Goal: Information Seeking & Learning: Find specific fact

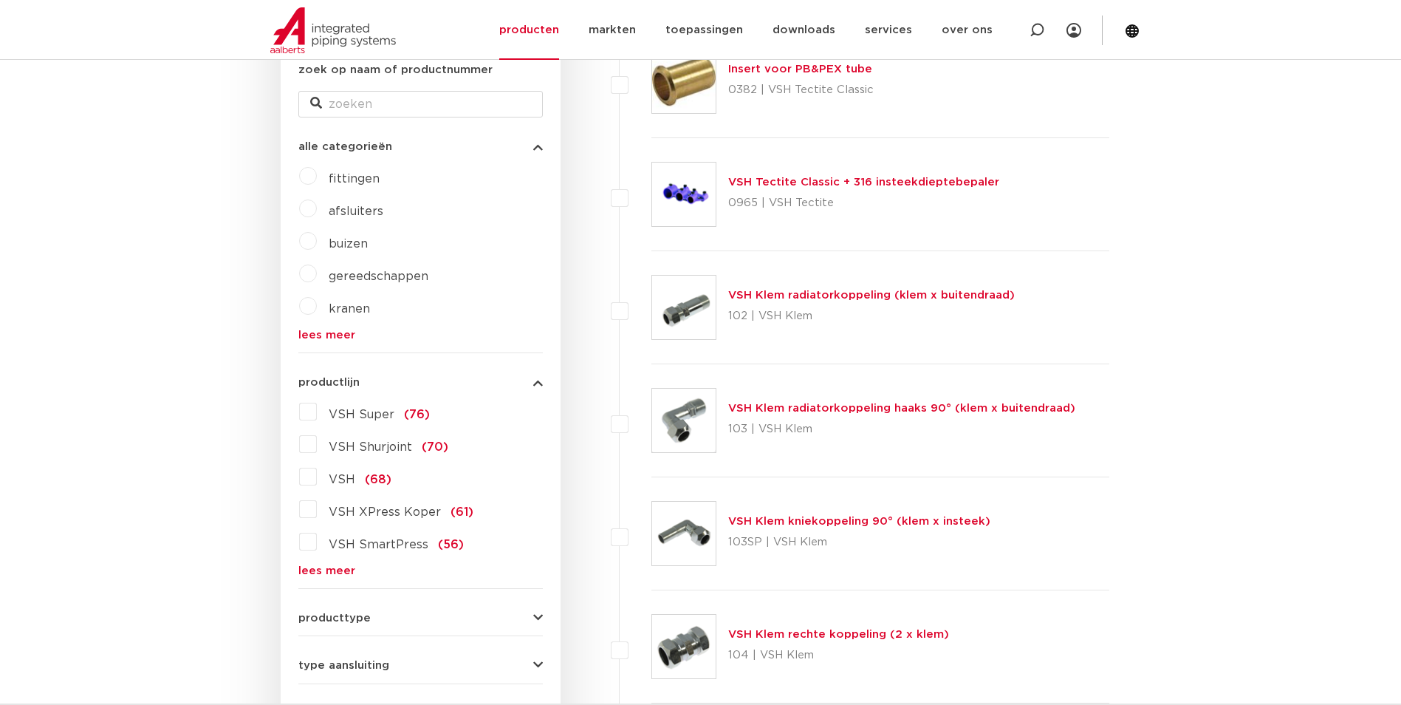
scroll to position [295, 0]
click at [340, 566] on link "lees meer" at bounding box center [420, 569] width 244 height 11
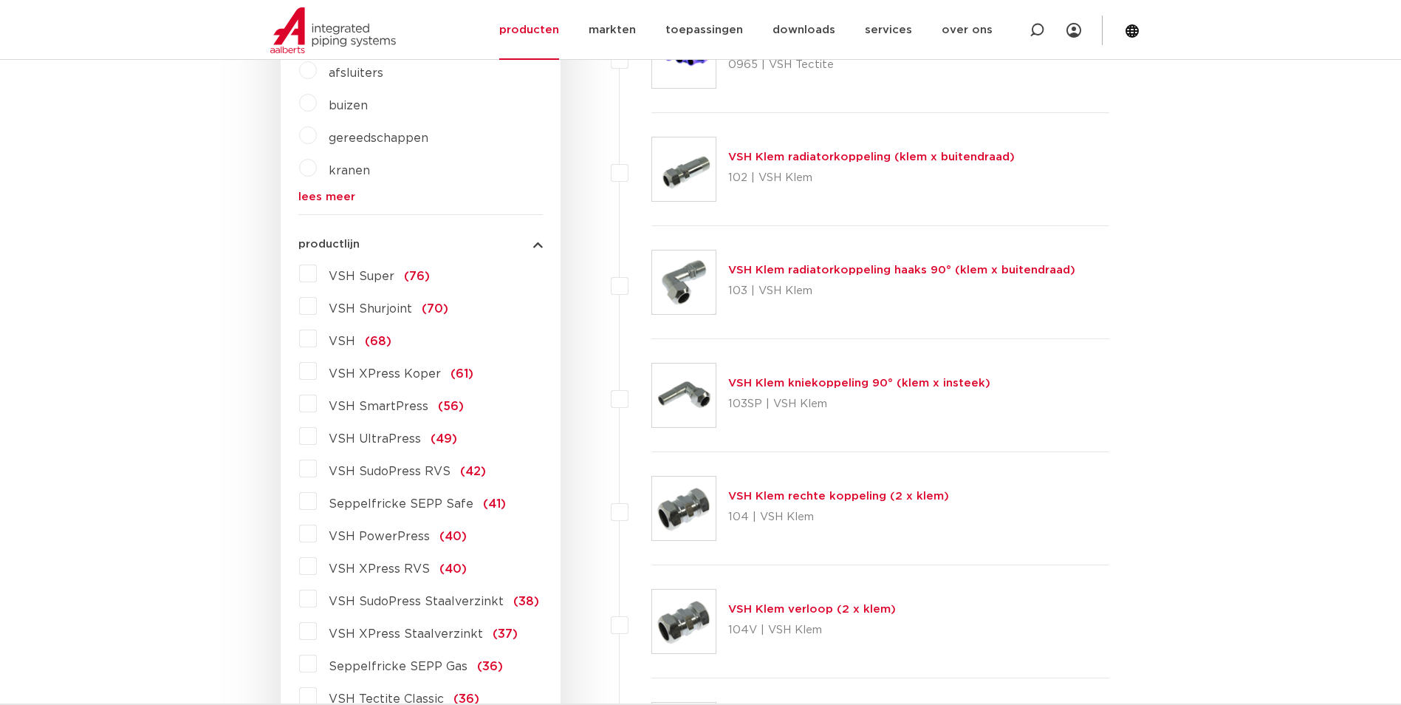
scroll to position [443, 0]
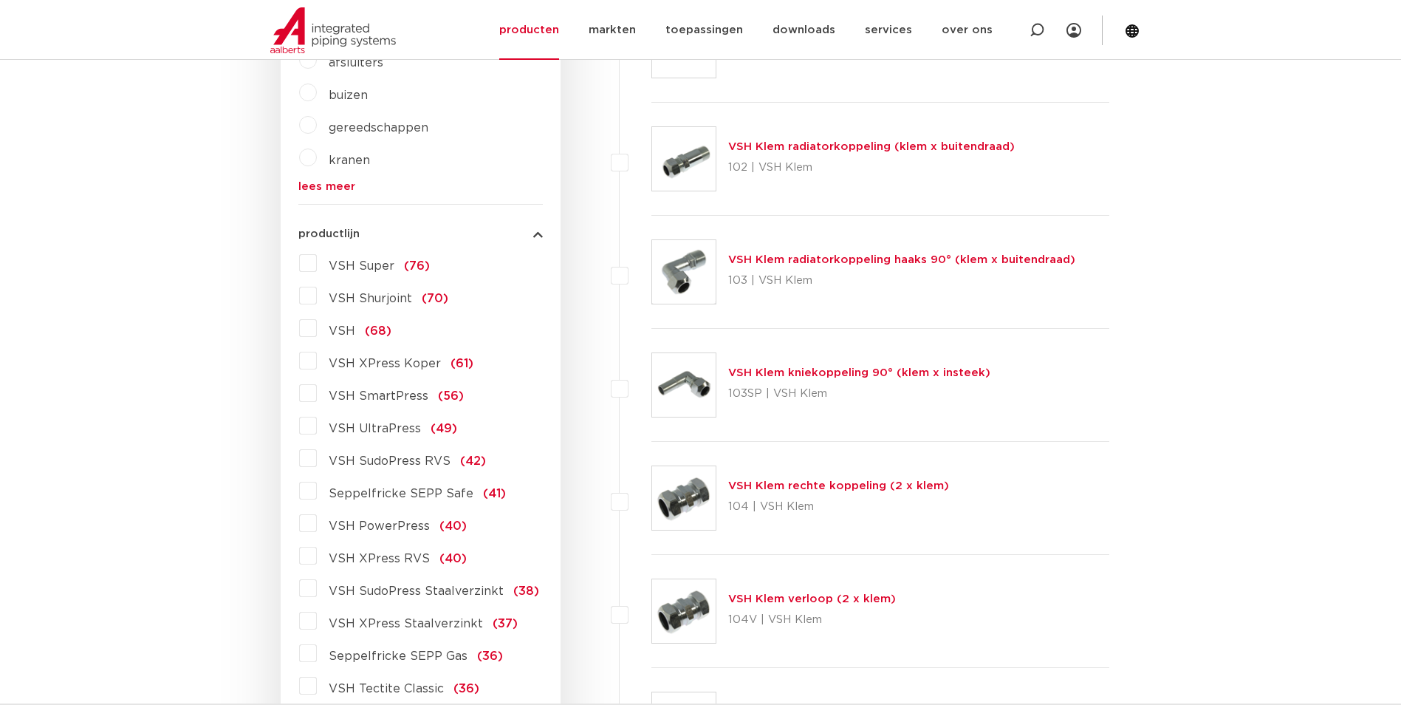
click at [386, 563] on span "VSH XPress RVS" at bounding box center [379, 558] width 101 height 12
click at [0, 0] on input "VSH XPress RVS (40)" at bounding box center [0, 0] width 0 height 0
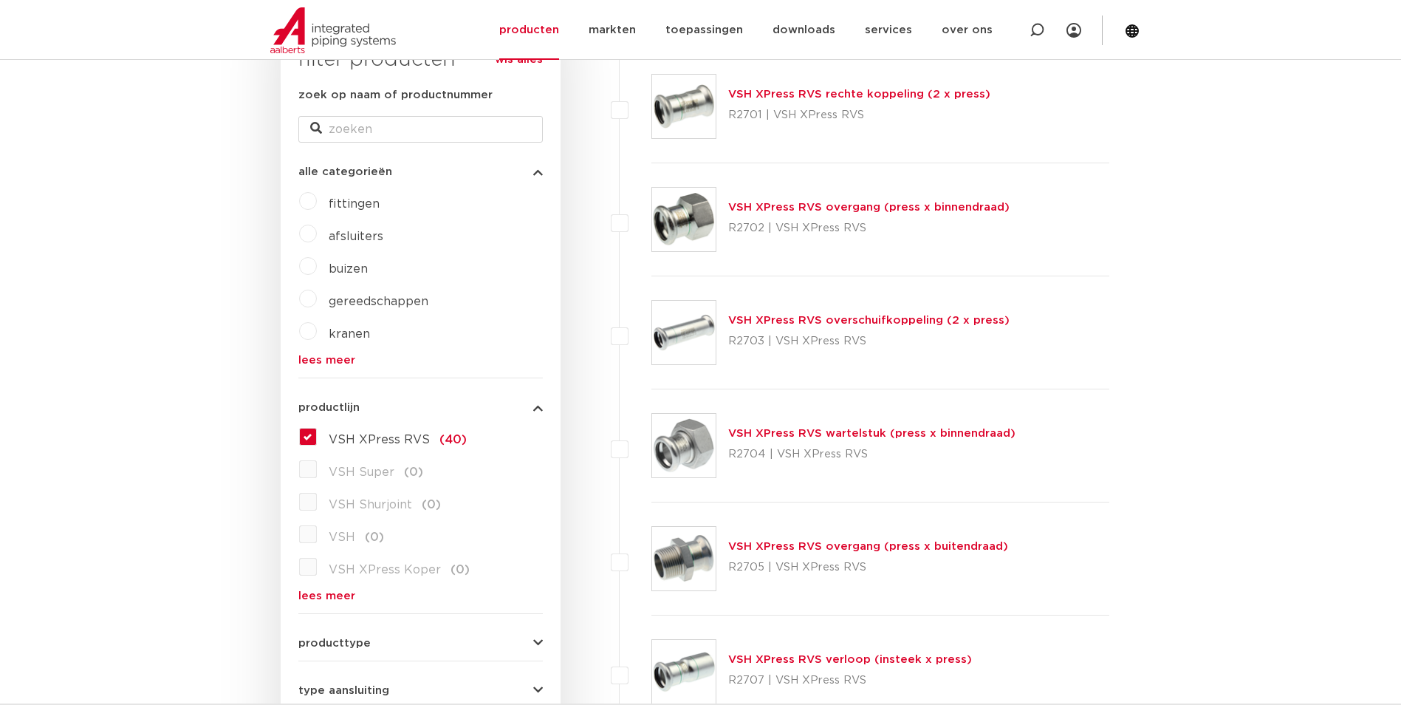
scroll to position [148, 0]
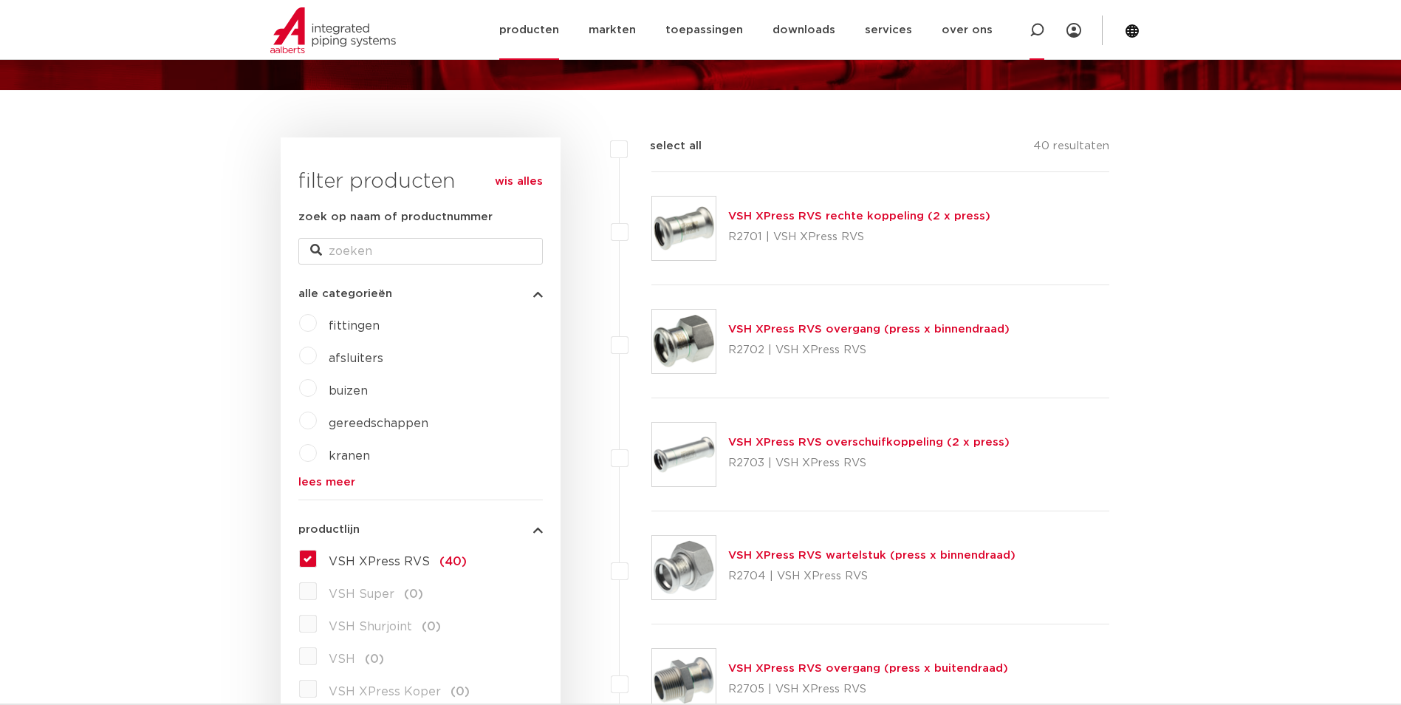
click at [1041, 30] on icon at bounding box center [1036, 30] width 15 height 15
paste input "TX12"
type input "TX12"
click button "Zoeken" at bounding box center [0, 0] width 0 height 0
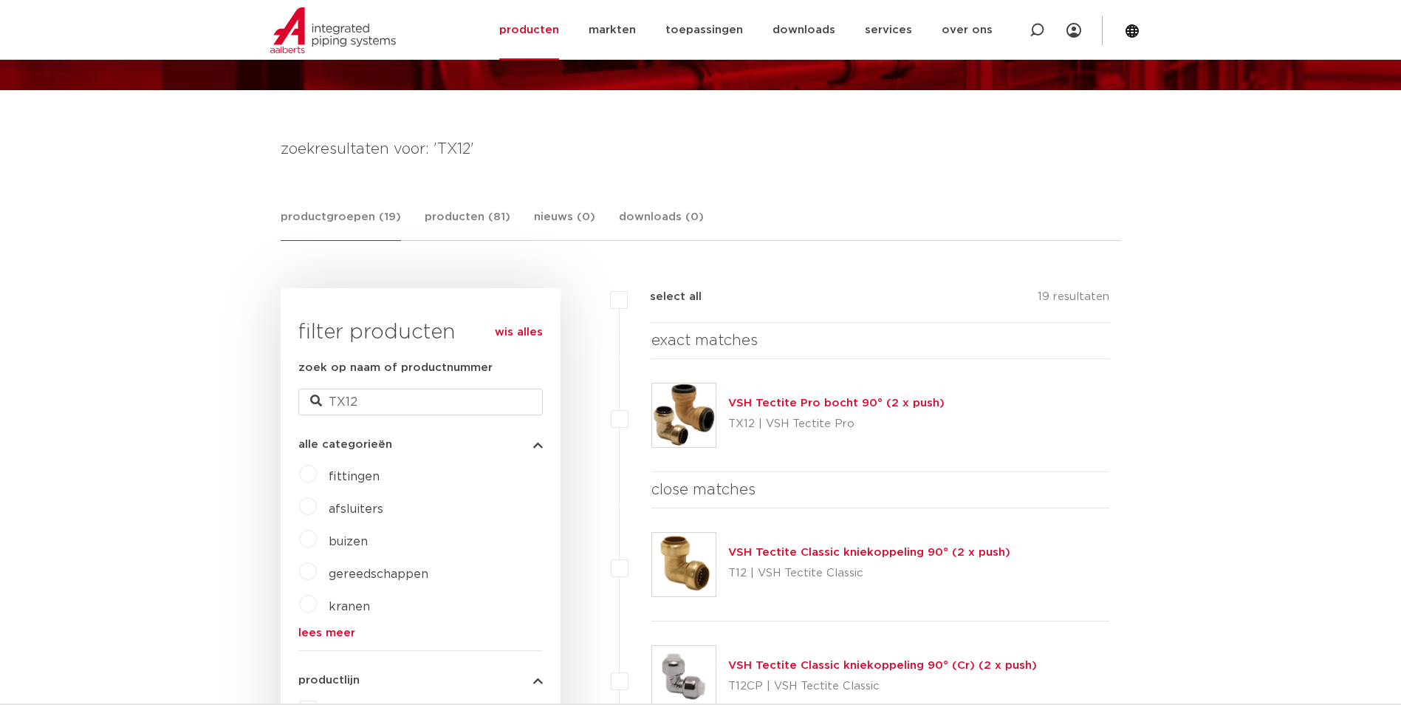
click at [883, 402] on link "VSH Tectite Pro bocht 90° (2 x push)" at bounding box center [836, 402] width 216 height 11
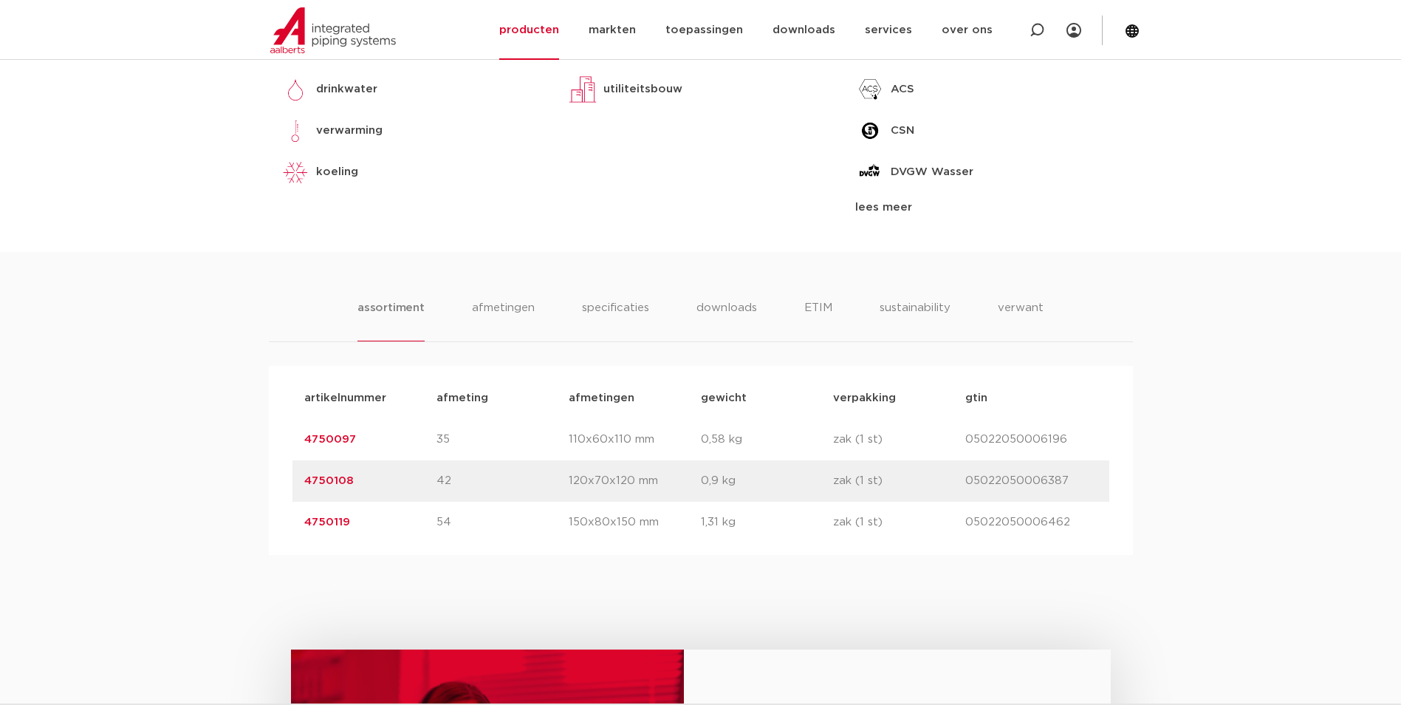
scroll to position [739, 0]
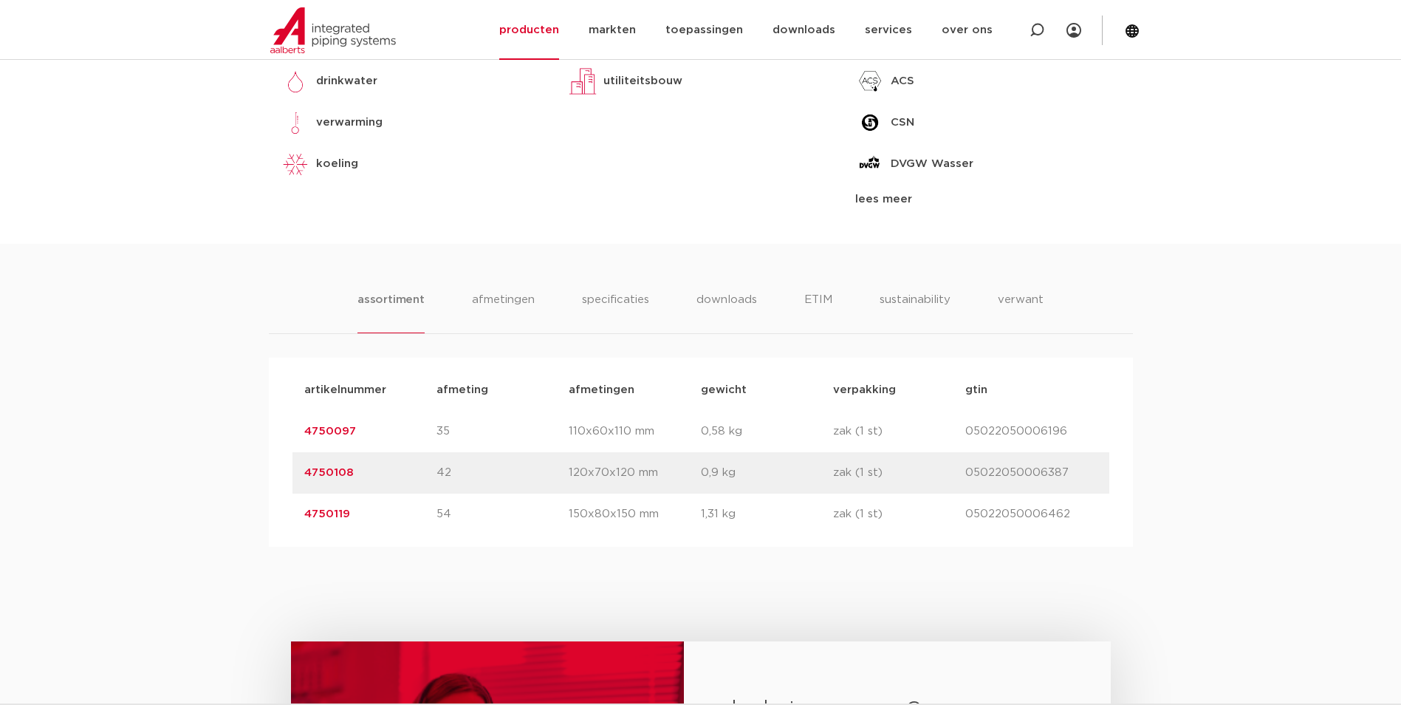
click at [335, 425] on link "4750097" at bounding box center [330, 430] width 52 height 11
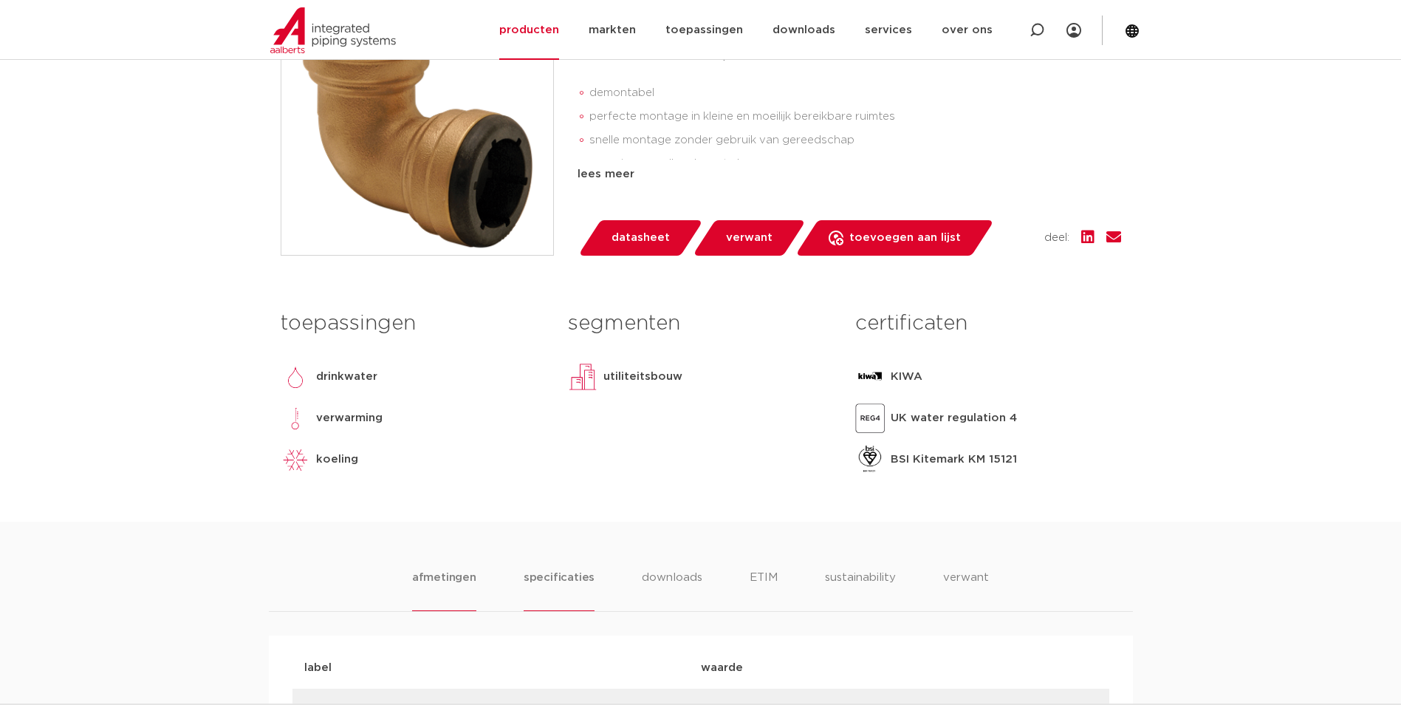
click at [589, 572] on li "specificaties" at bounding box center [559, 590] width 71 height 42
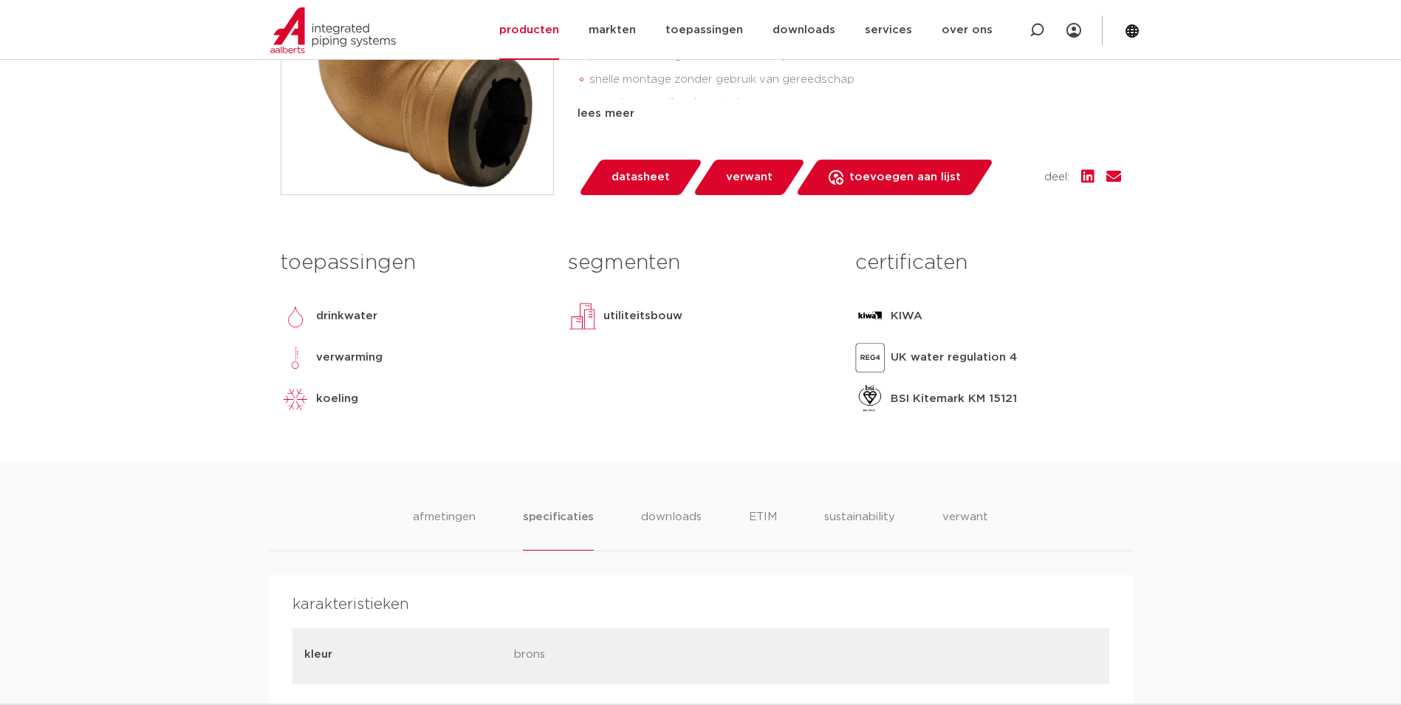
scroll to position [739, 0]
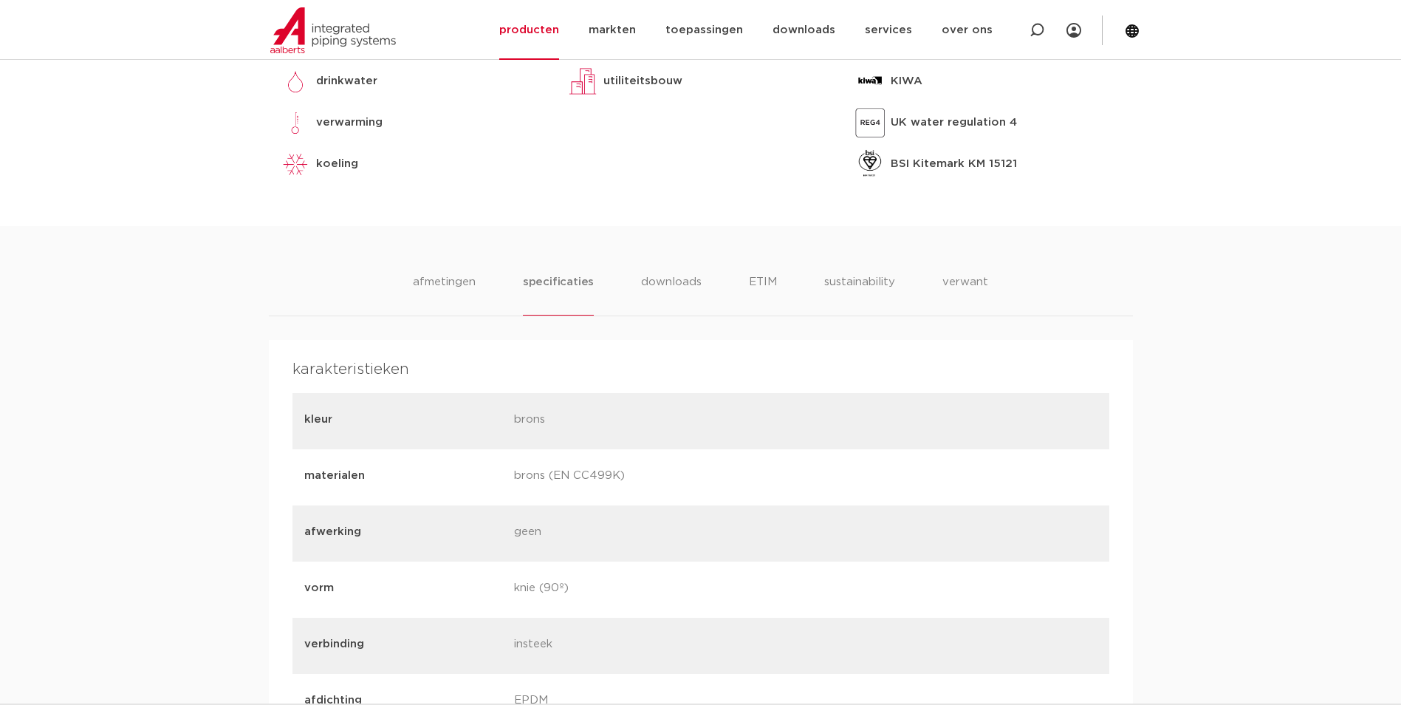
drag, startPoint x: 620, startPoint y: 474, endPoint x: 572, endPoint y: 478, distance: 48.1
click at [572, 478] on p "brons (EN CC499K)" at bounding box center [613, 477] width 199 height 21
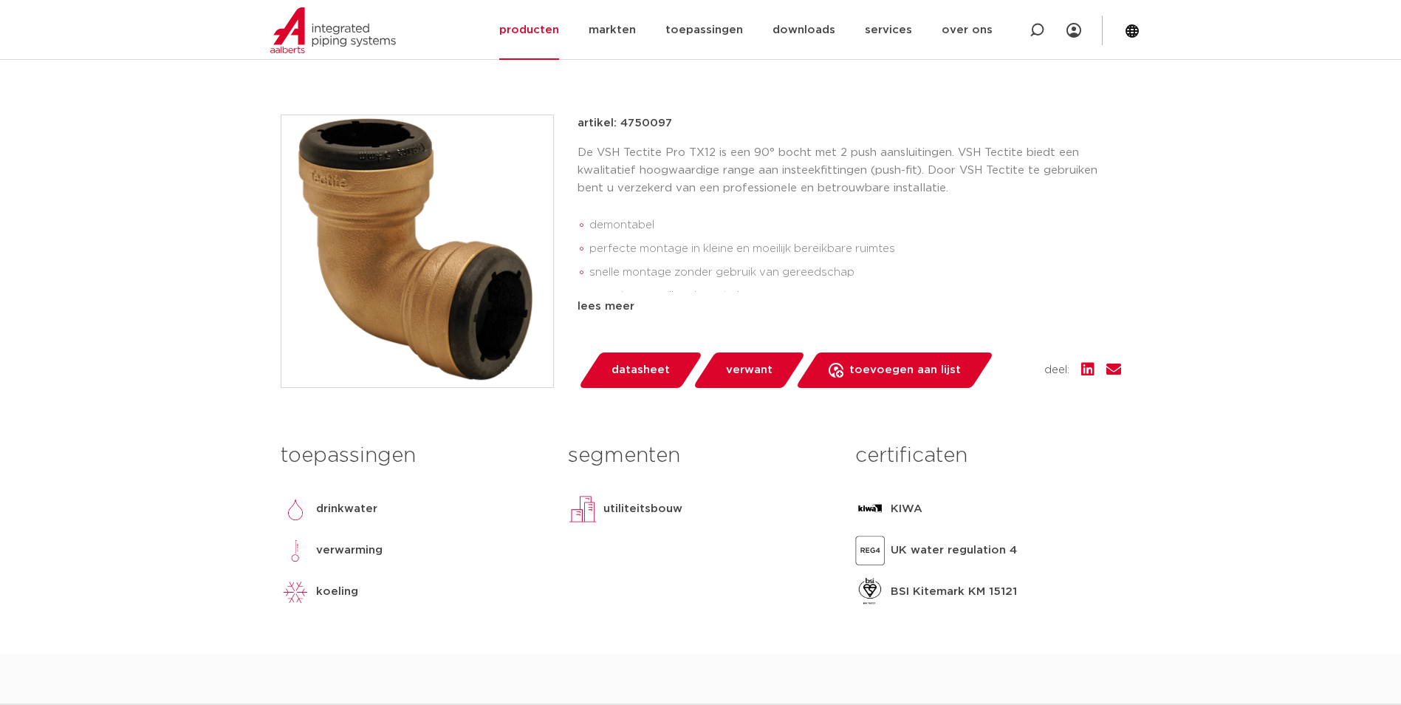
scroll to position [74, 0]
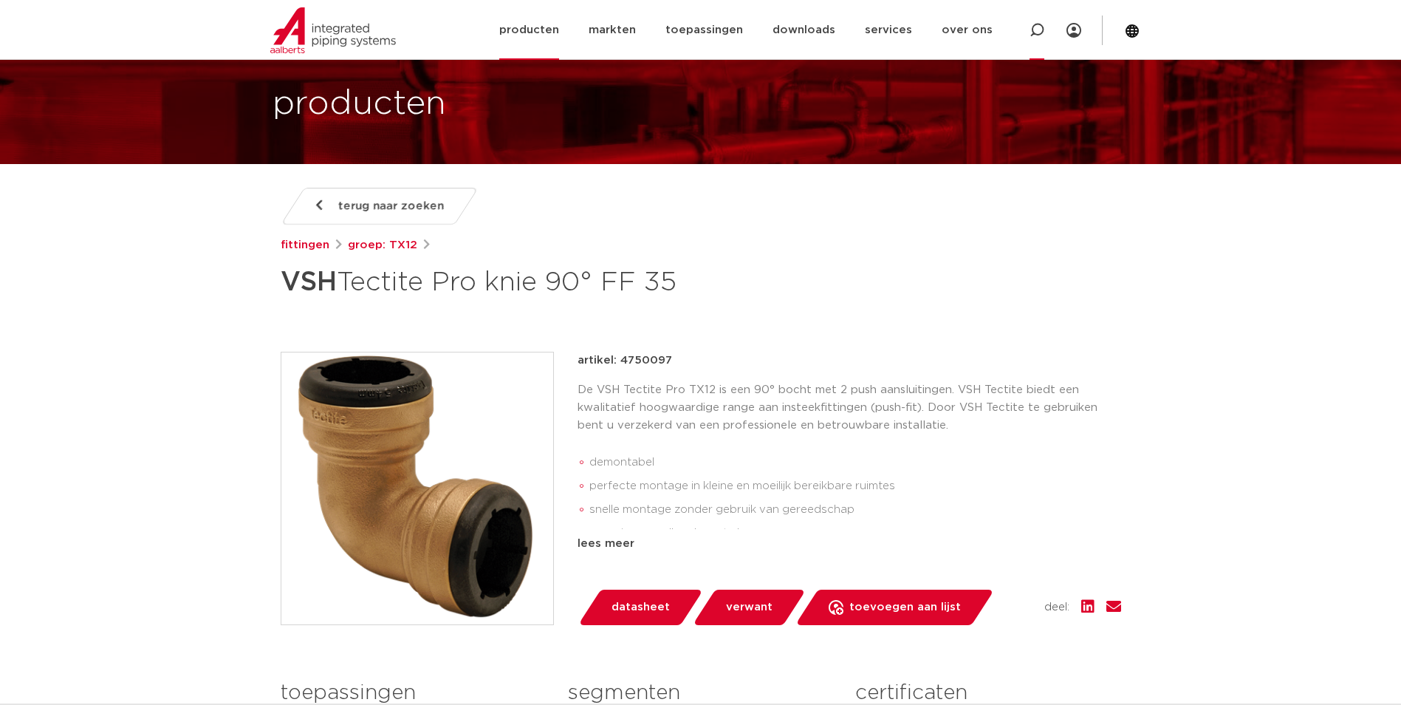
click at [1038, 24] on icon at bounding box center [1037, 30] width 18 height 18
paste input "4755542"
type input "4755542"
click button "Zoeken" at bounding box center [0, 0] width 0 height 0
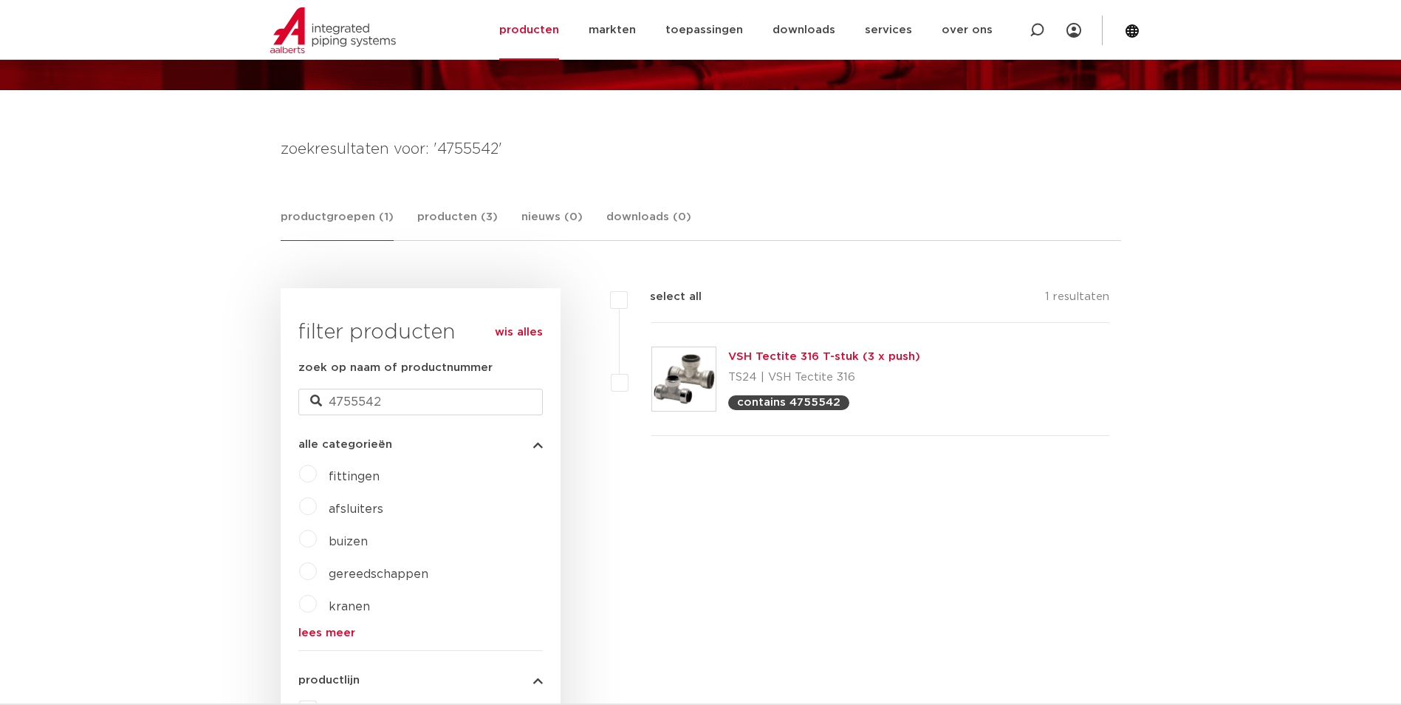
click at [818, 360] on link "VSH Tectite 316 T-stuk (3 x push)" at bounding box center [824, 356] width 192 height 11
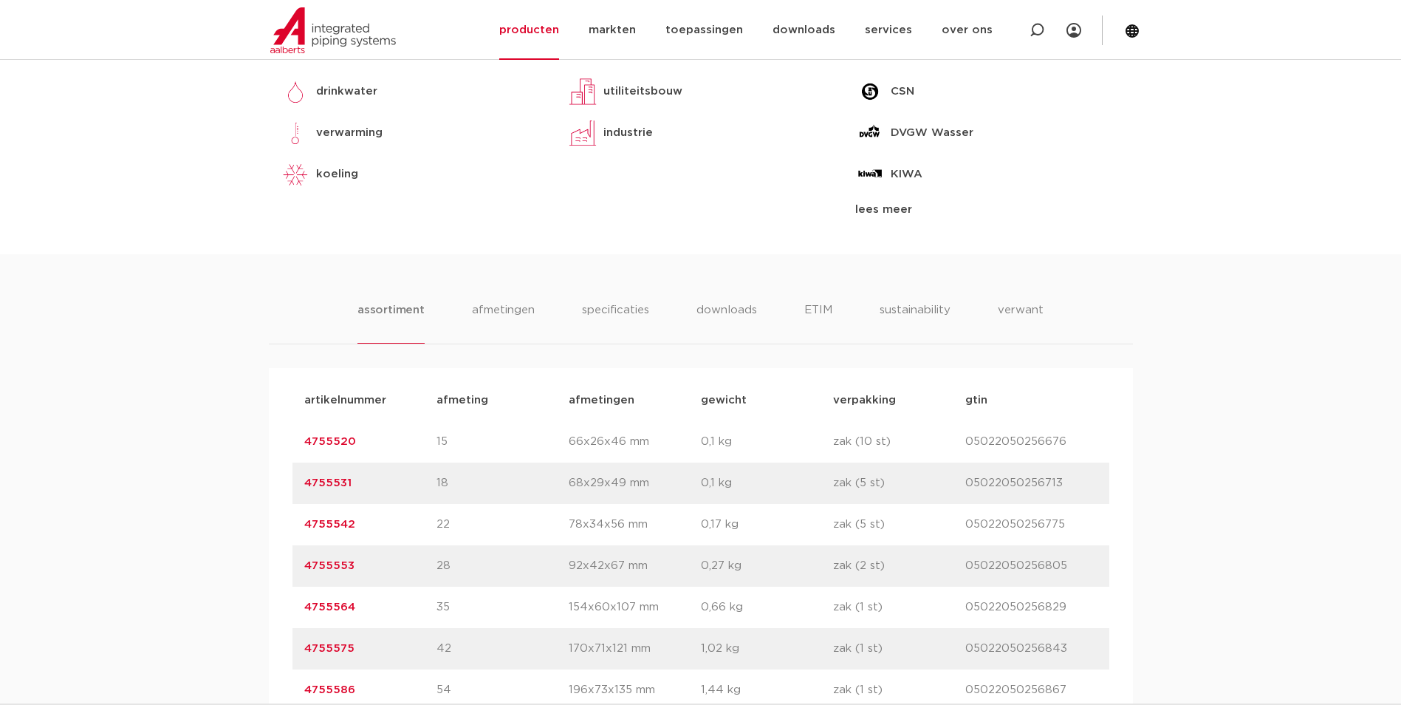
scroll to position [886, 0]
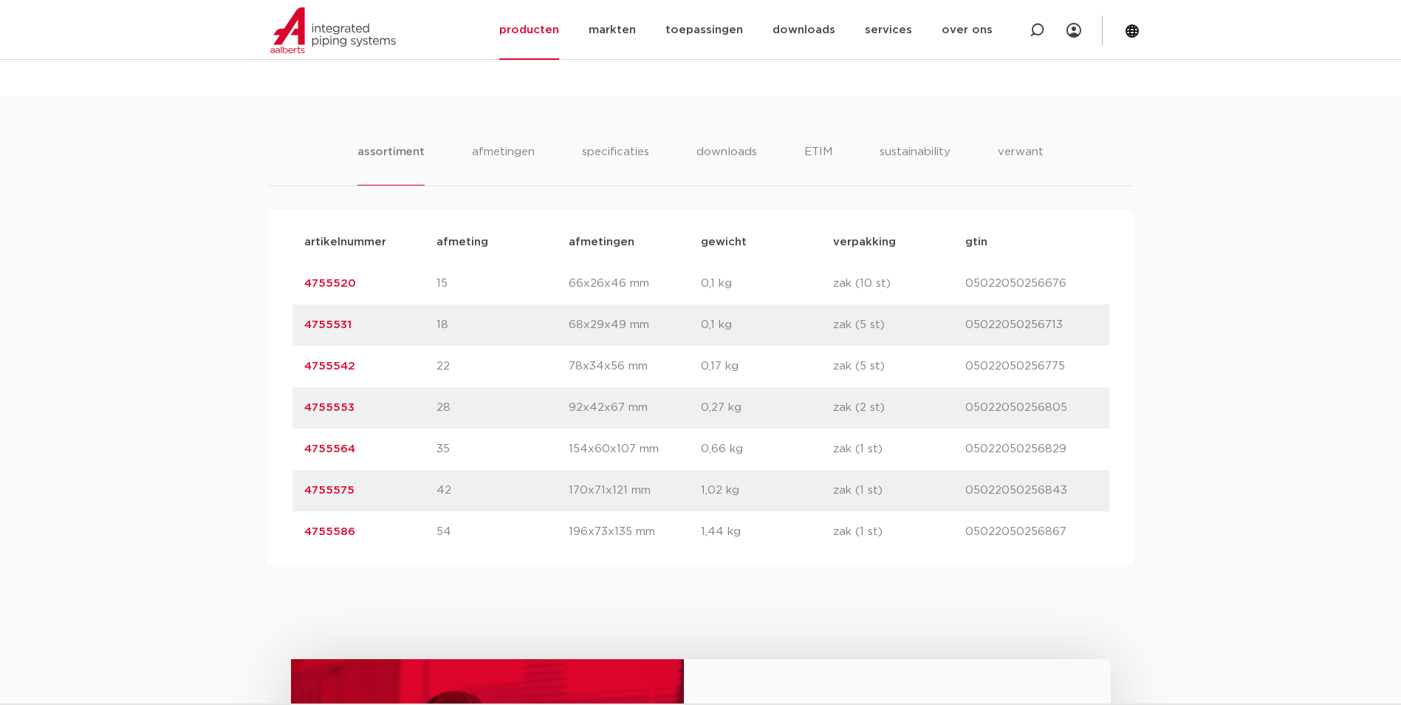
click at [330, 371] on link "4755542" at bounding box center [329, 365] width 51 height 11
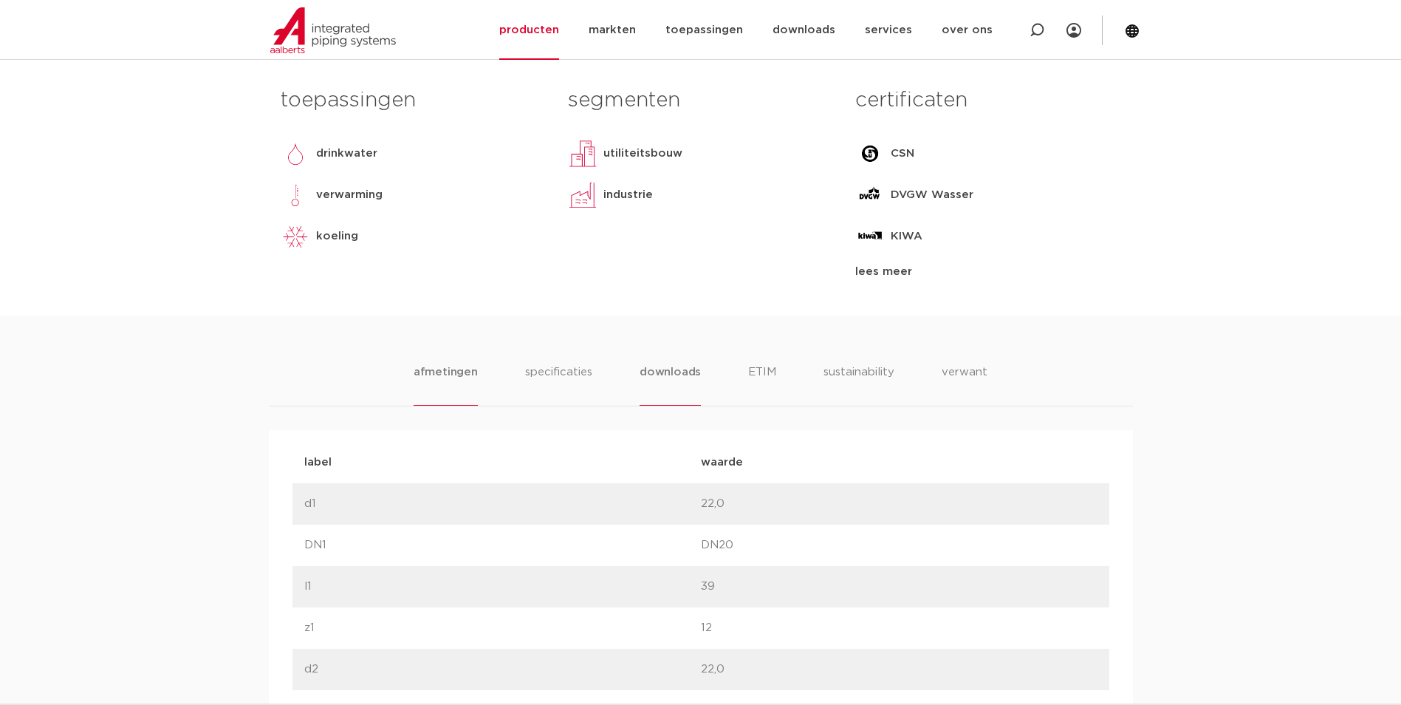
scroll to position [665, 0]
click at [653, 375] on li "downloads" at bounding box center [670, 386] width 61 height 42
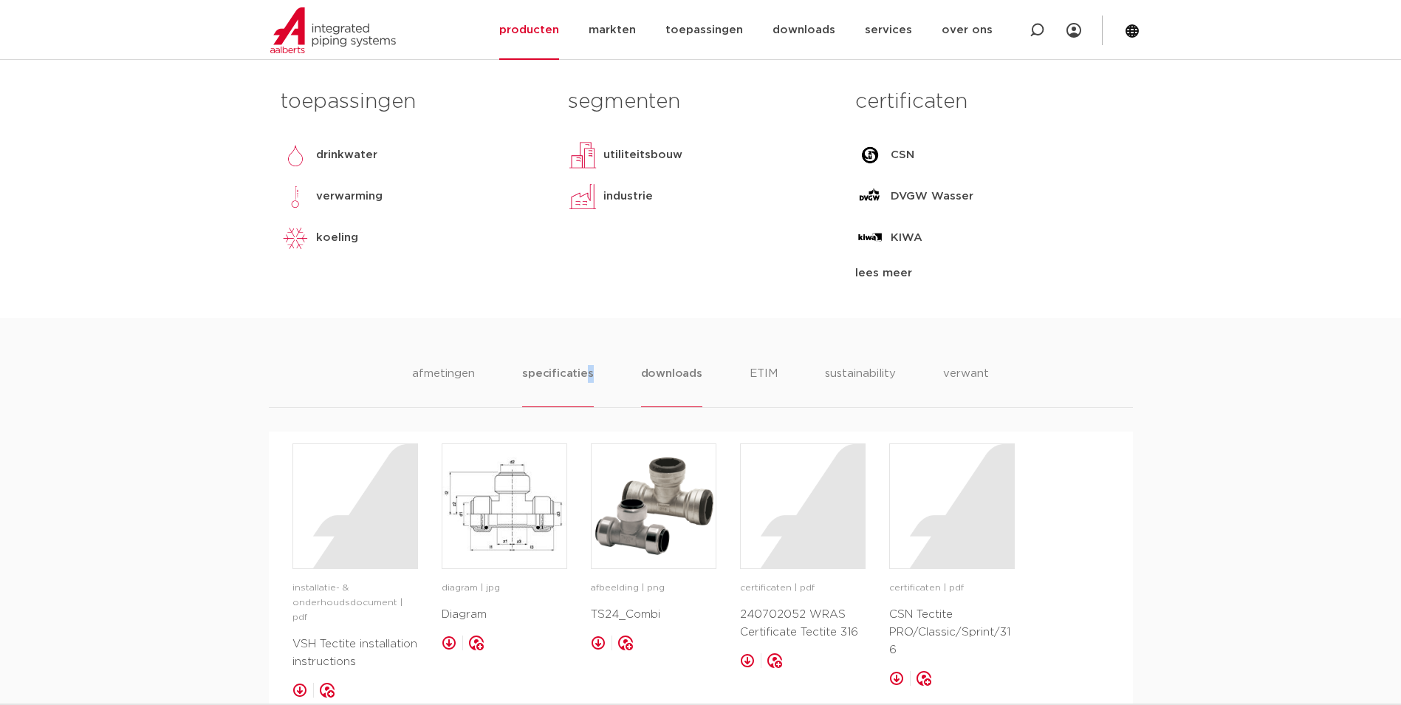
click at [590, 374] on li "specificaties" at bounding box center [557, 386] width 71 height 42
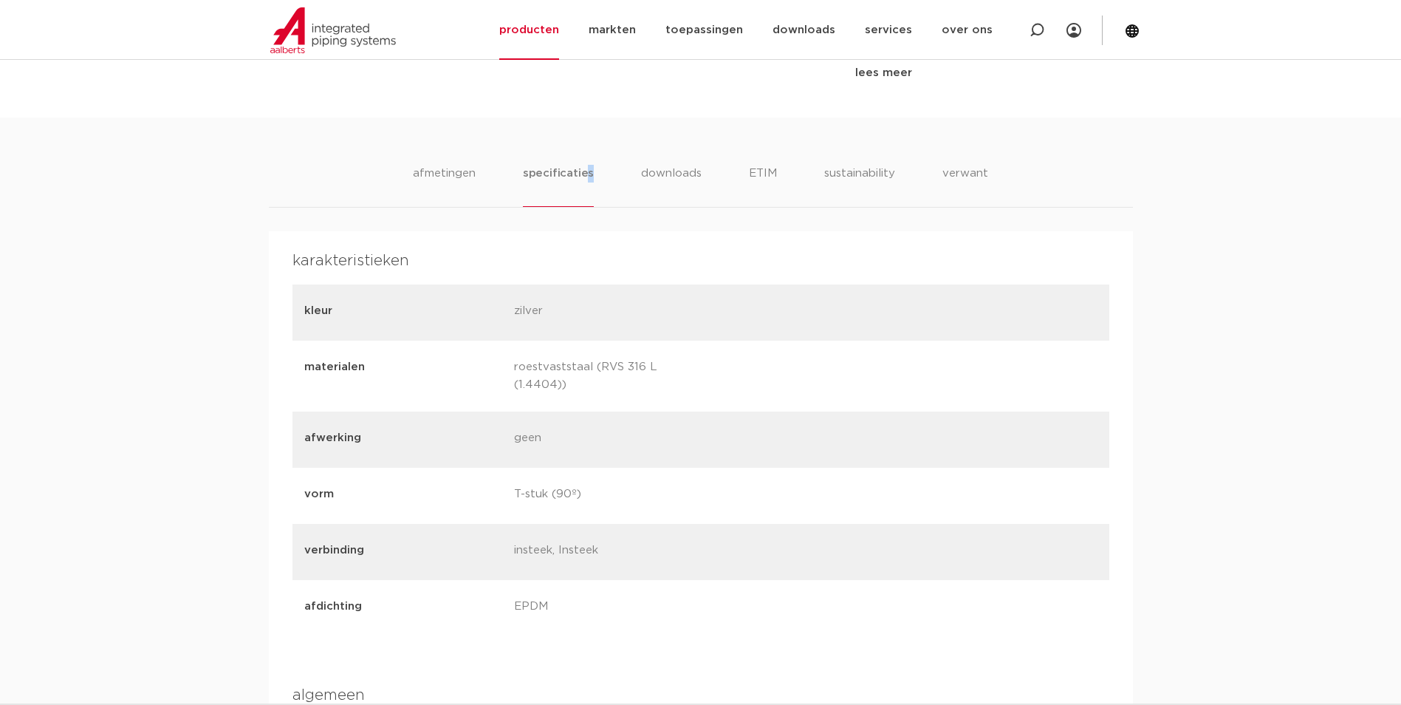
scroll to position [886, 0]
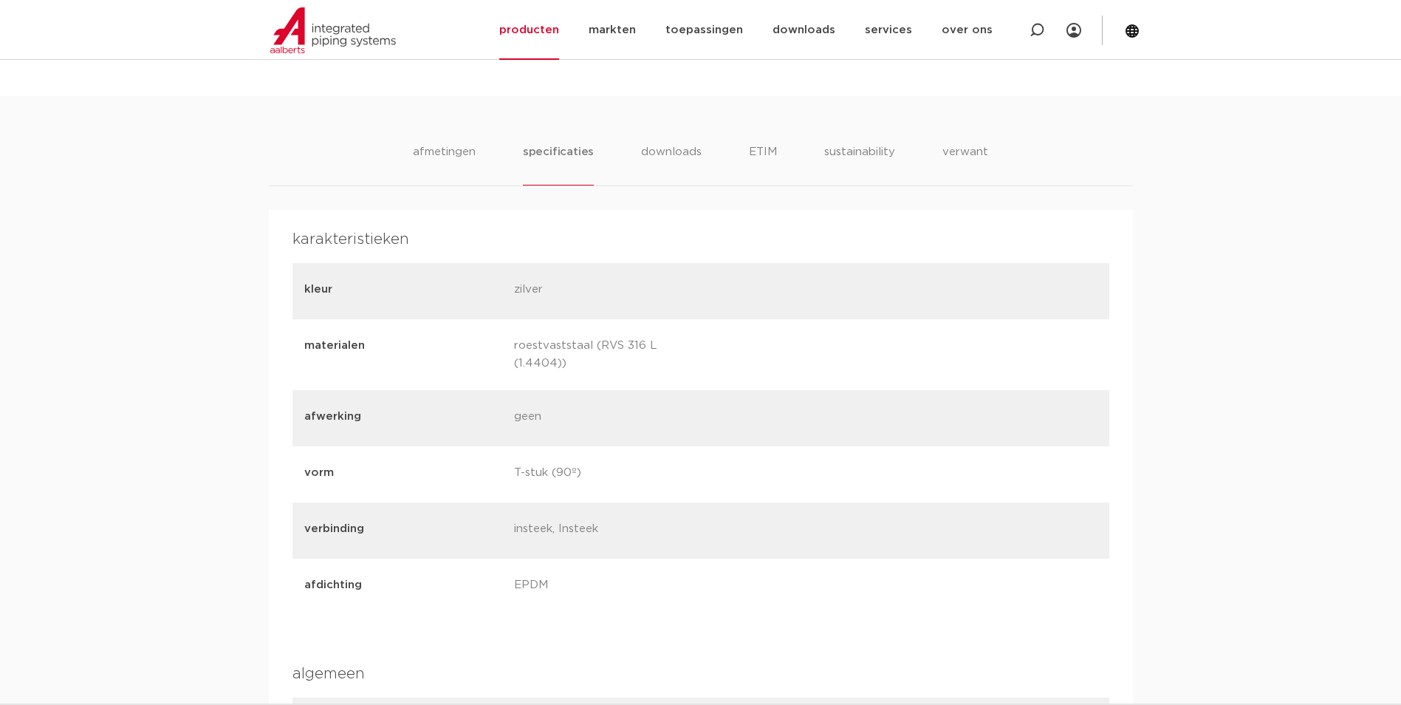
click at [606, 349] on p "roestvaststaal (RVS 316 L (1.4404))" at bounding box center [613, 354] width 199 height 35
drag, startPoint x: 698, startPoint y: 340, endPoint x: 659, endPoint y: 346, distance: 38.9
click at [659, 346] on p "roestvaststaal (RVS 316 L (1.4404))" at bounding box center [613, 354] width 199 height 35
copy p "1.4404"
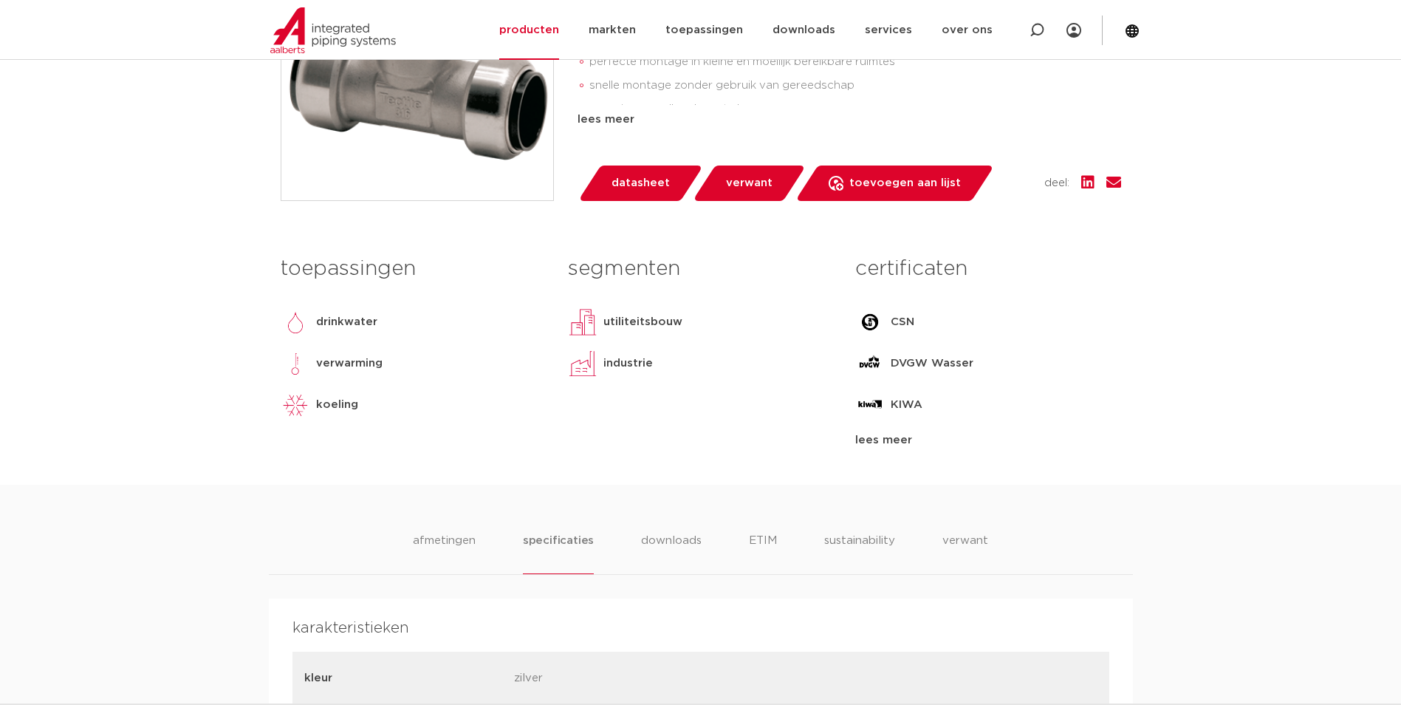
scroll to position [369, 0]
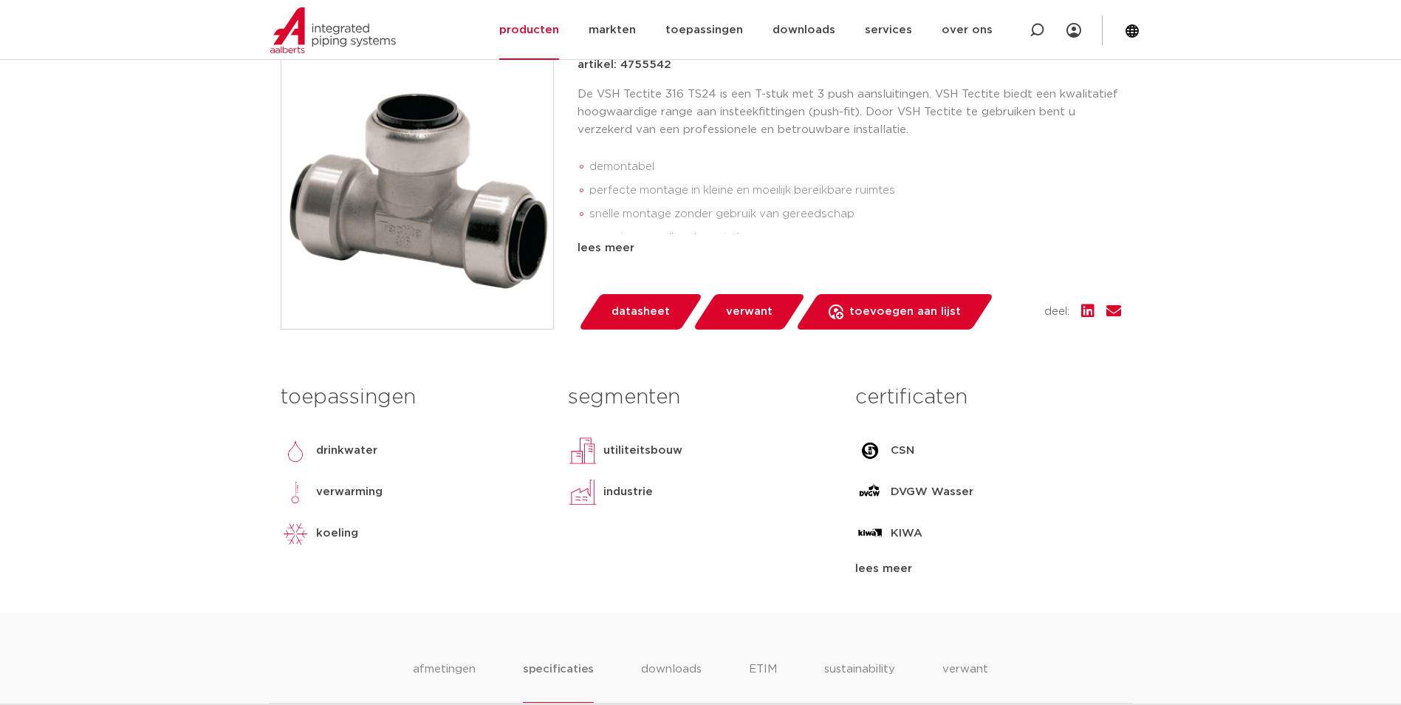
click at [469, 189] on img at bounding box center [417, 193] width 272 height 272
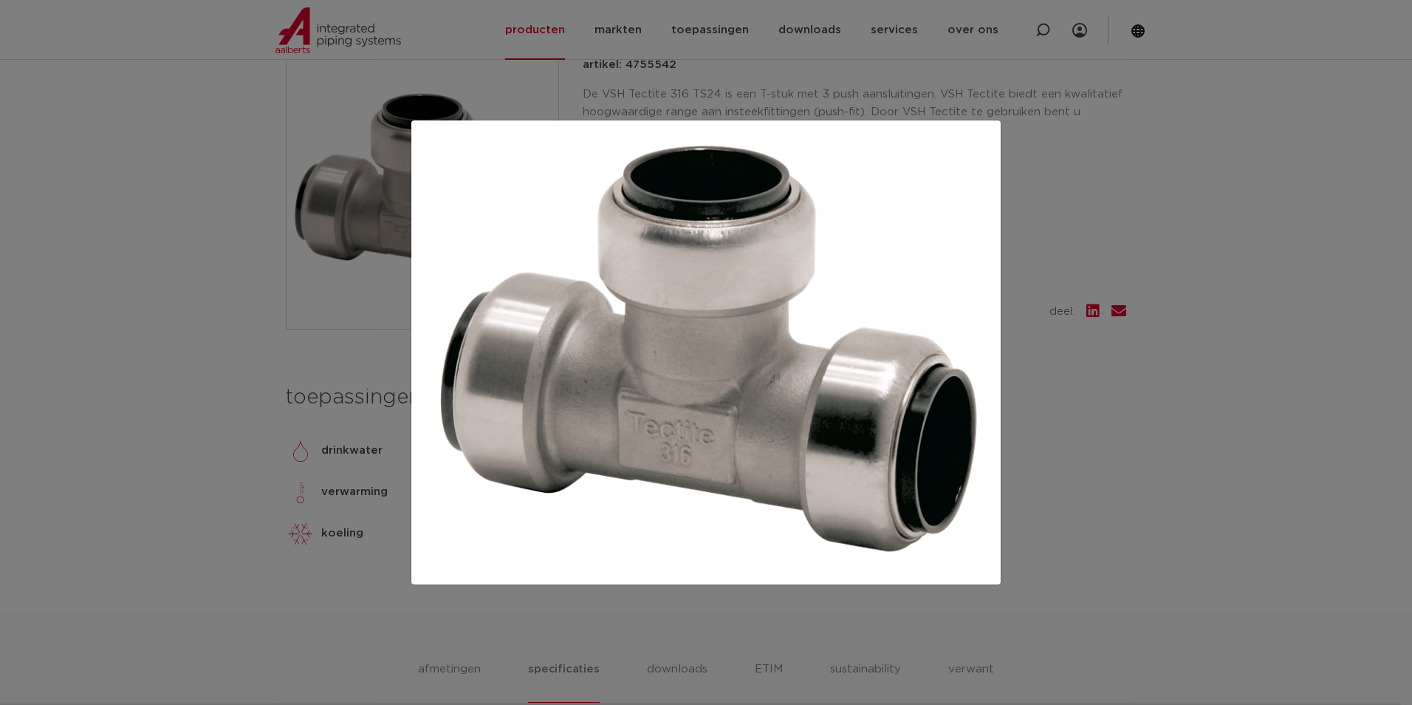
click at [573, 68] on div at bounding box center [706, 352] width 1412 height 705
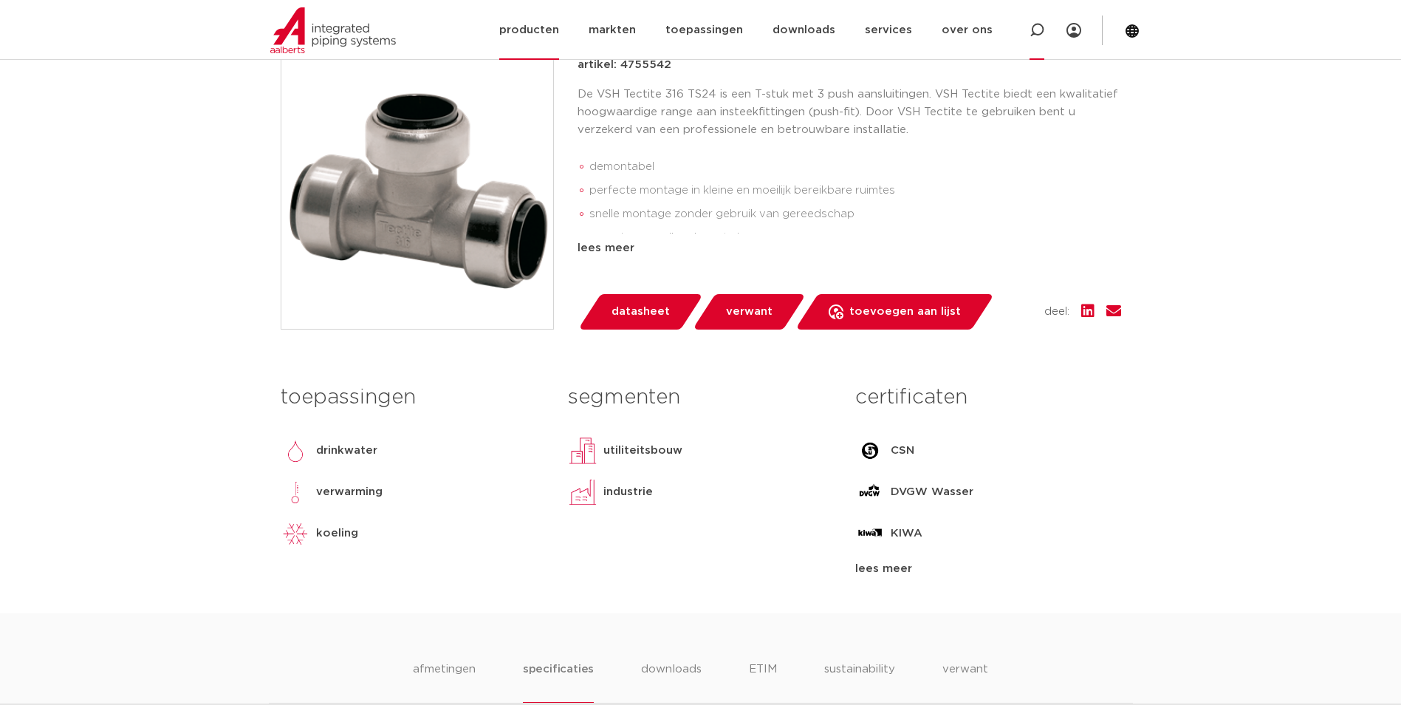
click at [1029, 28] on icon at bounding box center [1036, 30] width 15 height 15
paste input "42503AC"
type input "42503AC"
click button "Zoeken" at bounding box center [0, 0] width 0 height 0
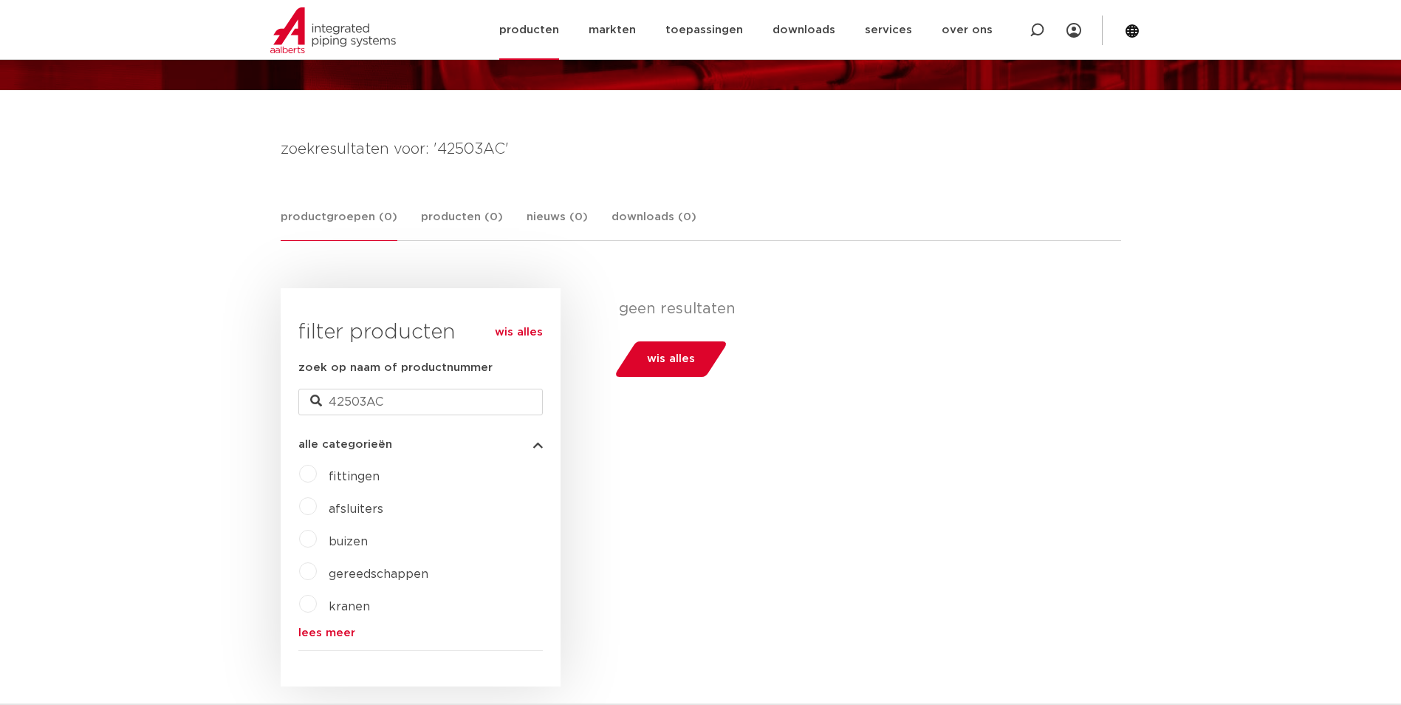
click at [556, 30] on link "producten" at bounding box center [529, 30] width 60 height 60
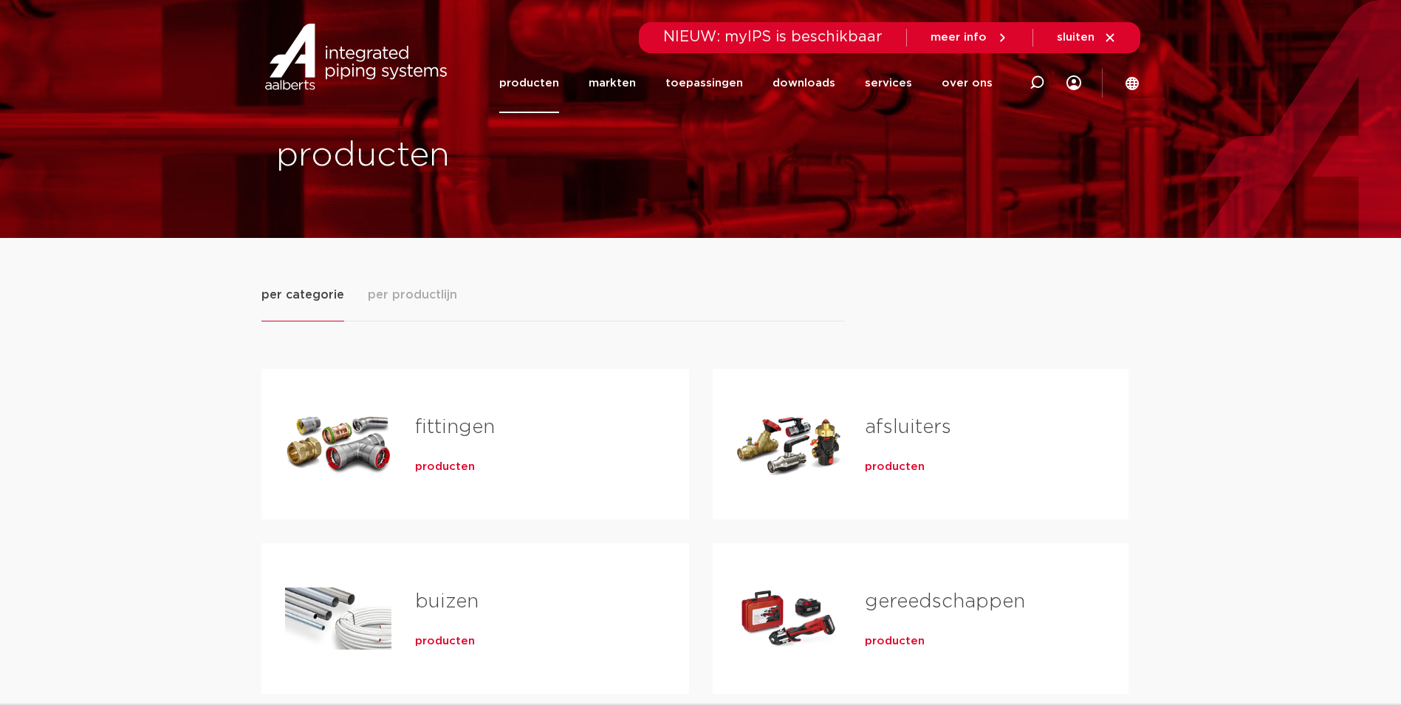
click at [914, 507] on div "afsluiters producten" at bounding box center [921, 444] width 416 height 151
click at [476, 474] on div "producten" at bounding box center [528, 463] width 227 height 21
click at [457, 467] on span "producten" at bounding box center [445, 466] width 60 height 15
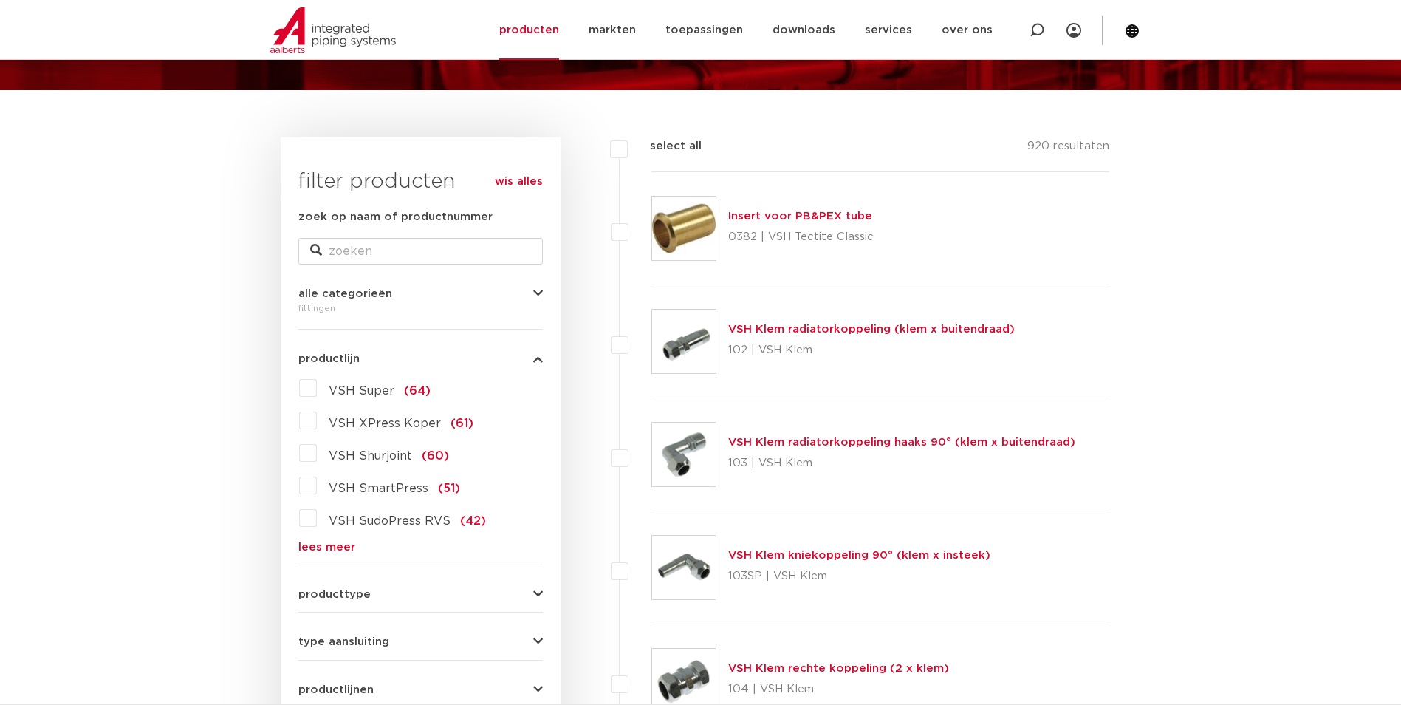
click at [327, 547] on link "lees meer" at bounding box center [420, 546] width 244 height 11
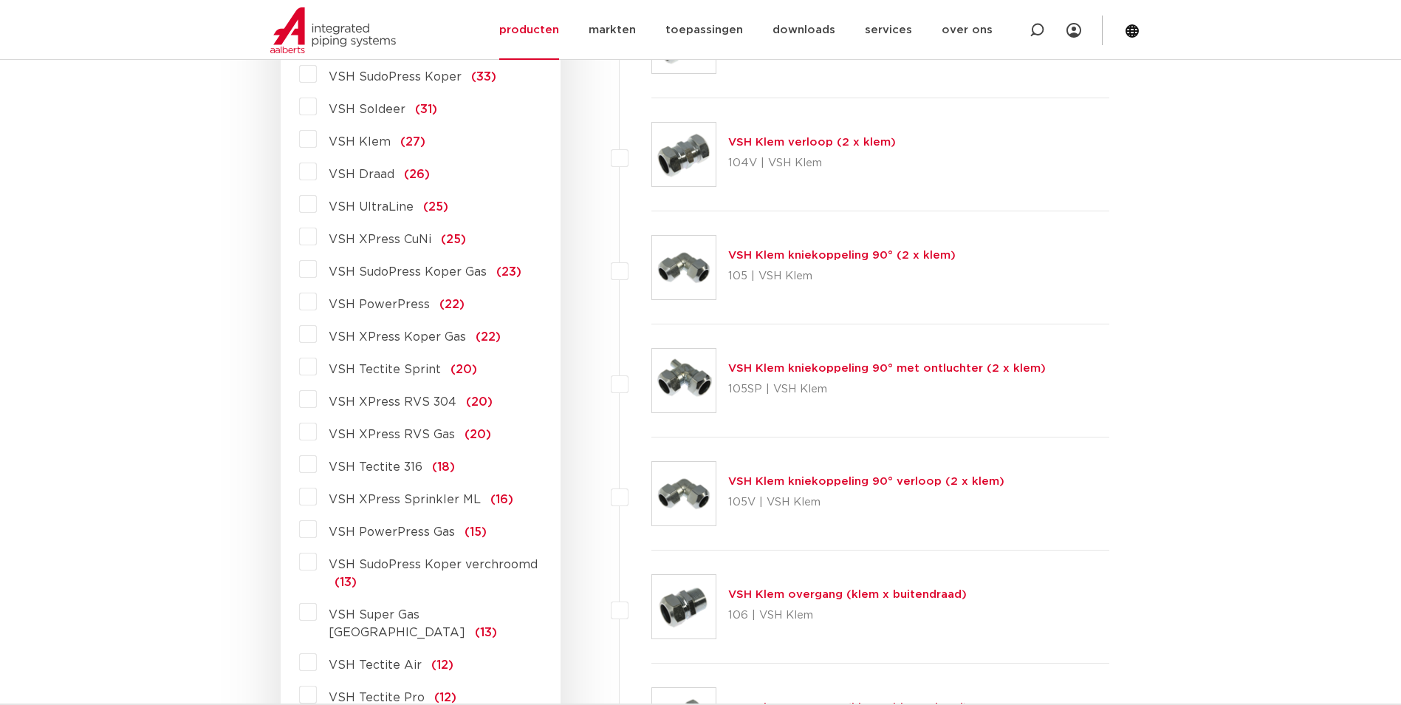
scroll to position [812, 0]
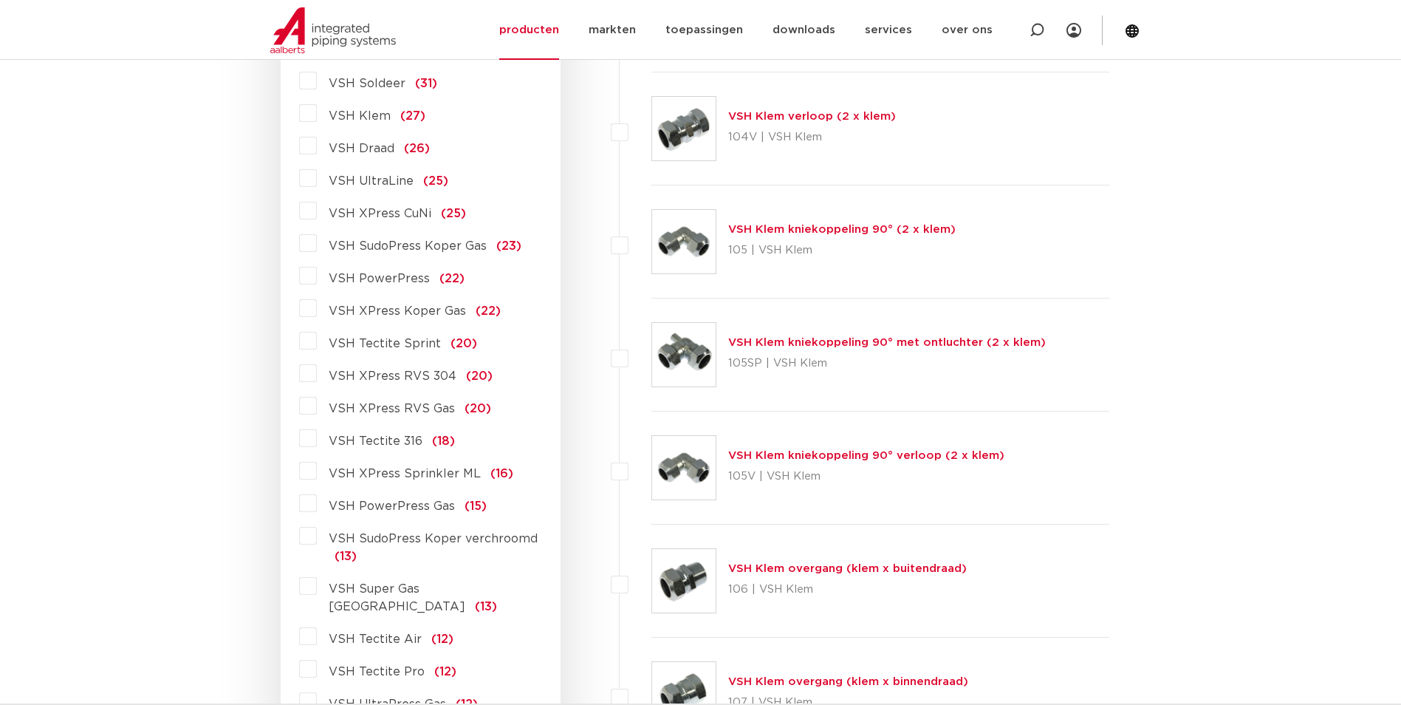
click at [389, 633] on span "VSH Tectite Air" at bounding box center [375, 639] width 93 height 12
click at [0, 0] on input "VSH Tectite Air (12)" at bounding box center [0, 0] width 0 height 0
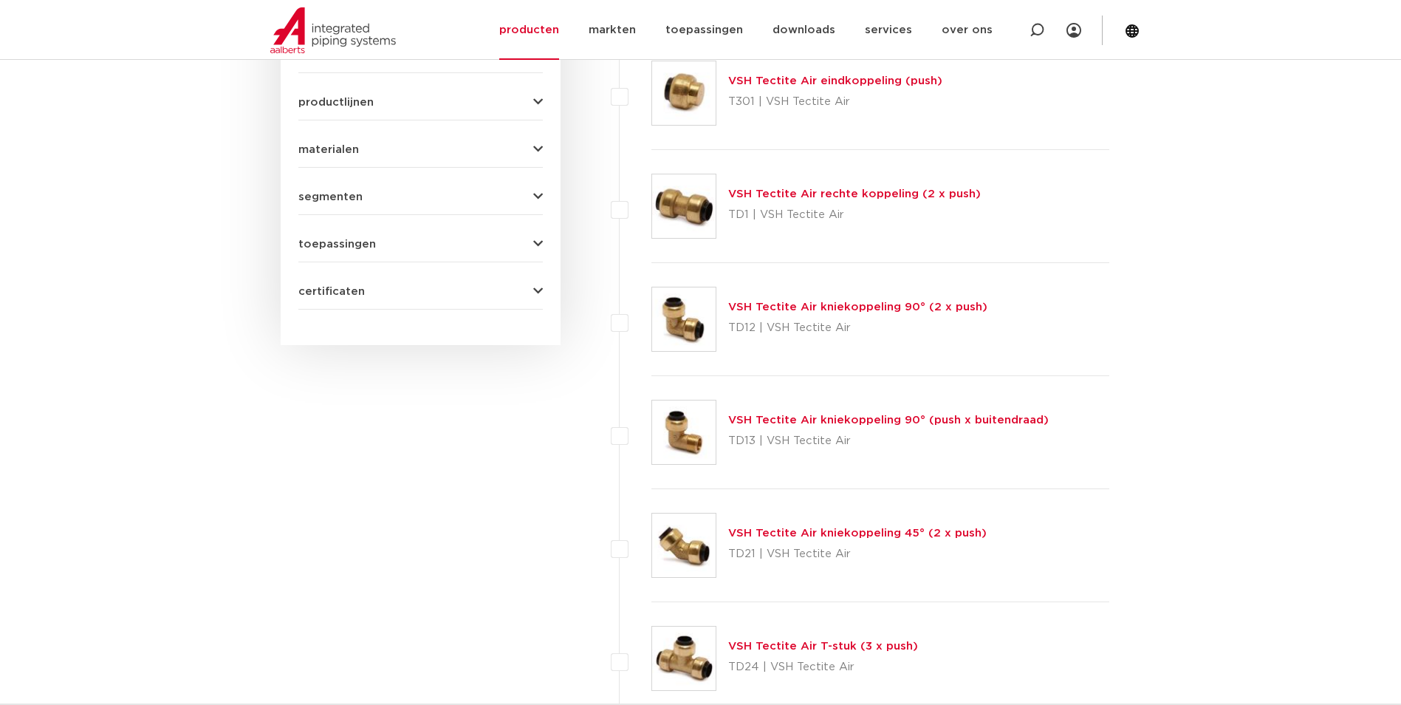
scroll to position [812, 0]
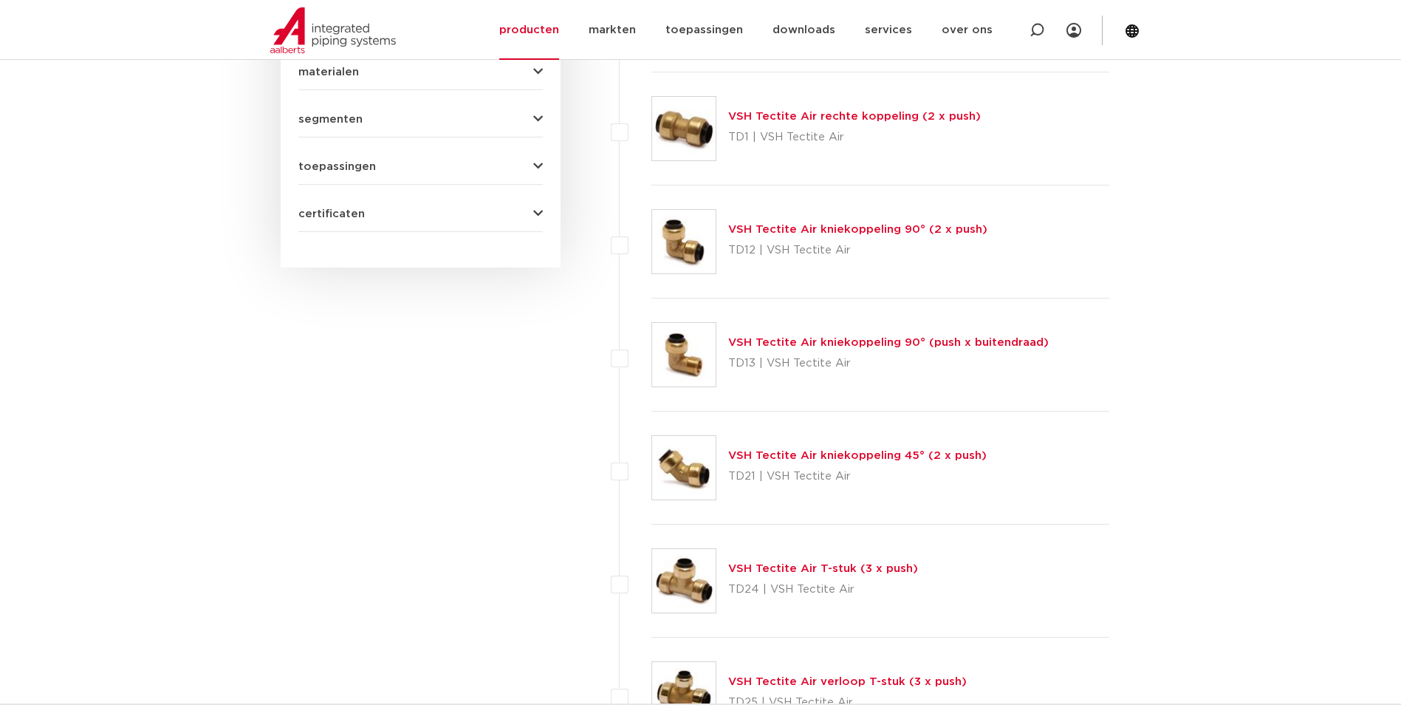
click at [819, 236] on div "VSH Tectite Air kniekoppeling 90° (2 x push) TD12 | VSH Tectite Air" at bounding box center [857, 241] width 259 height 41
click at [825, 229] on link "VSH Tectite Air kniekoppeling 90° (2 x push)" at bounding box center [857, 229] width 259 height 11
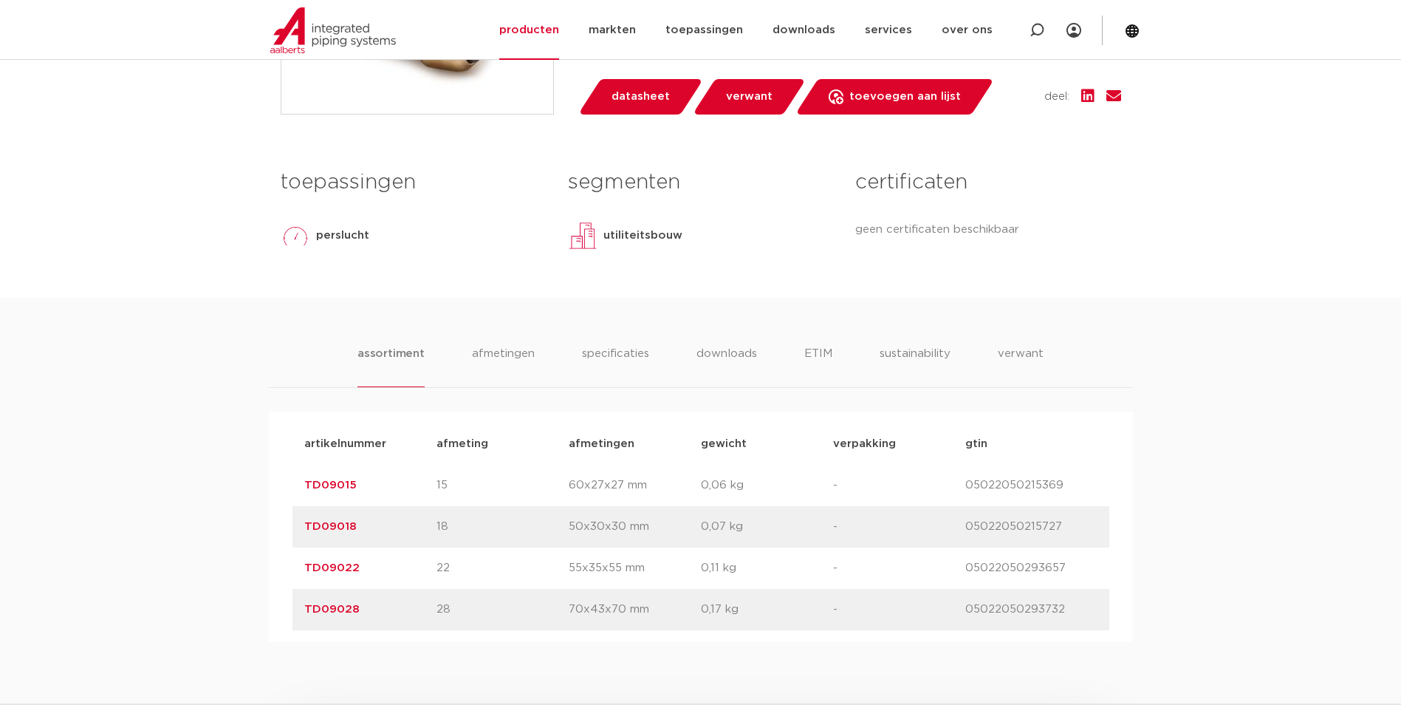
scroll to position [812, 0]
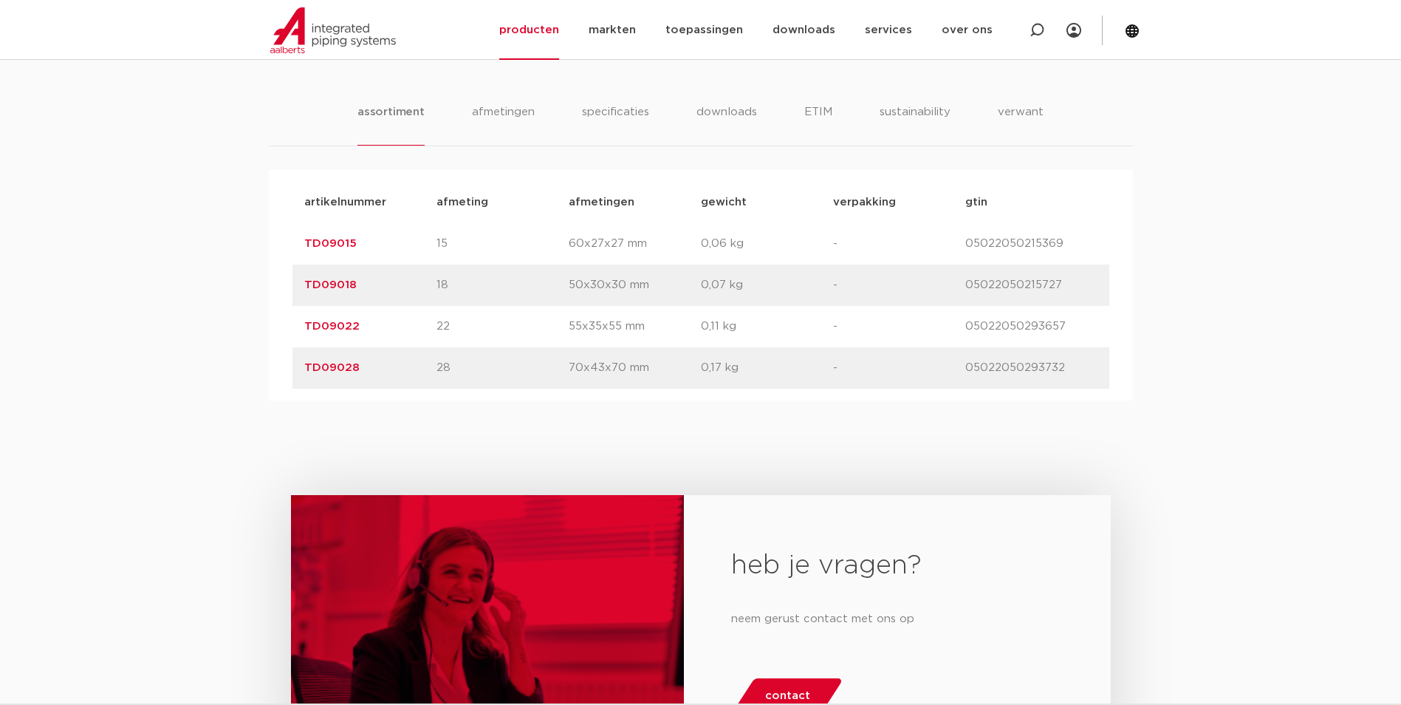
click at [331, 331] on link "TD09022" at bounding box center [331, 326] width 55 height 11
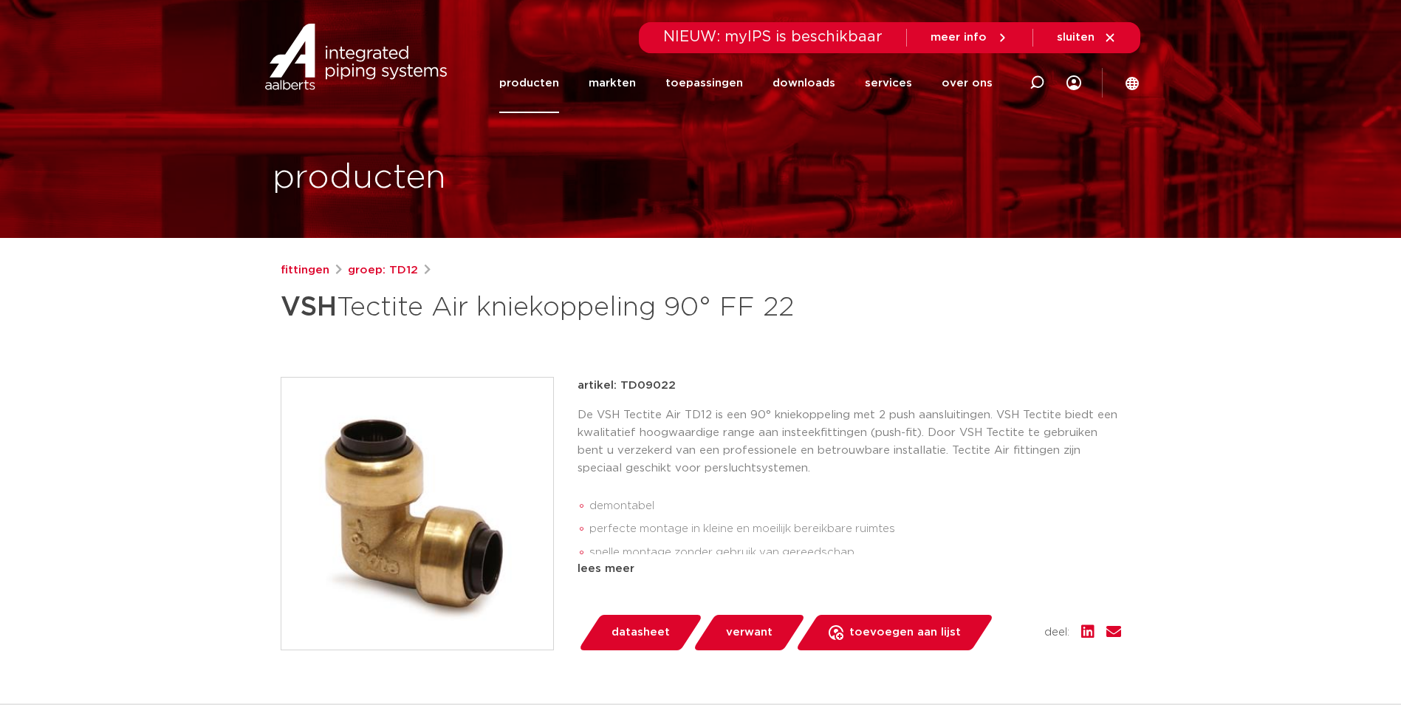
click at [453, 498] on img at bounding box center [417, 513] width 272 height 272
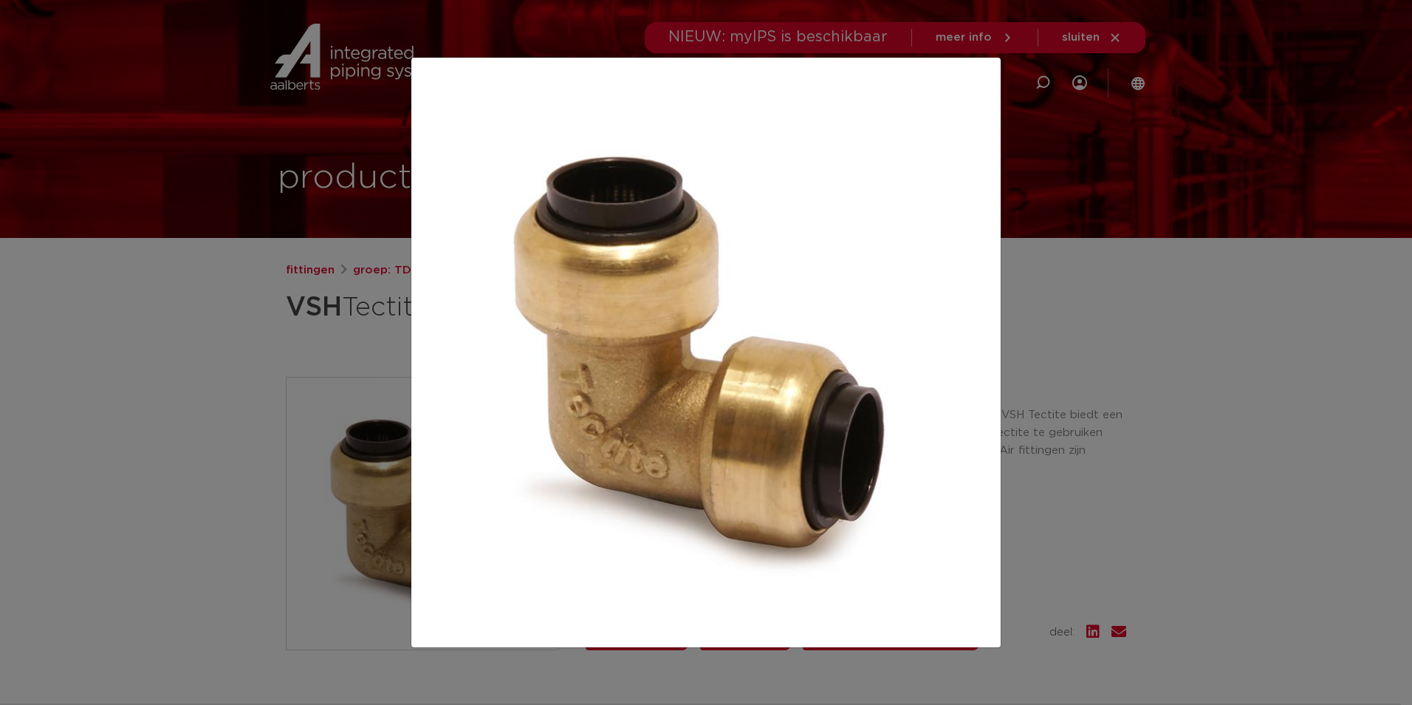
click at [1199, 351] on div at bounding box center [706, 352] width 1412 height 705
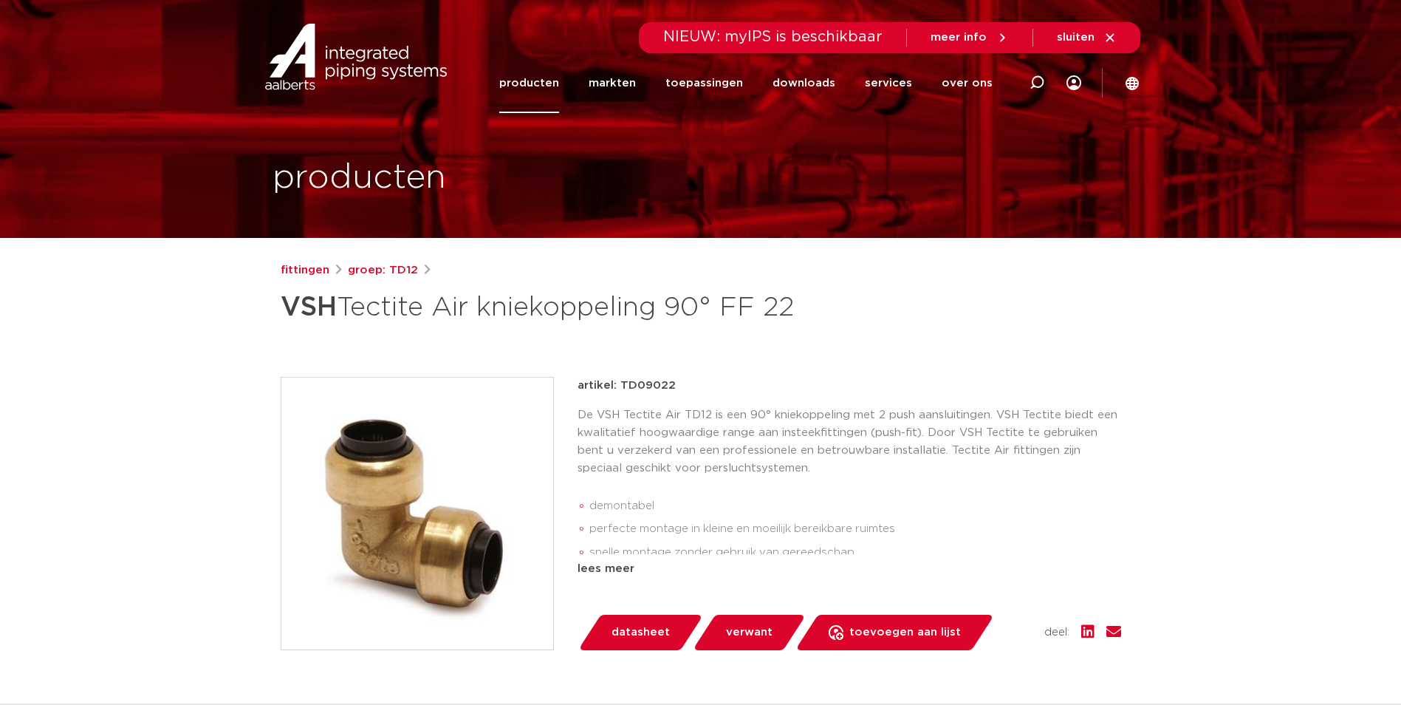
scroll to position [369, 0]
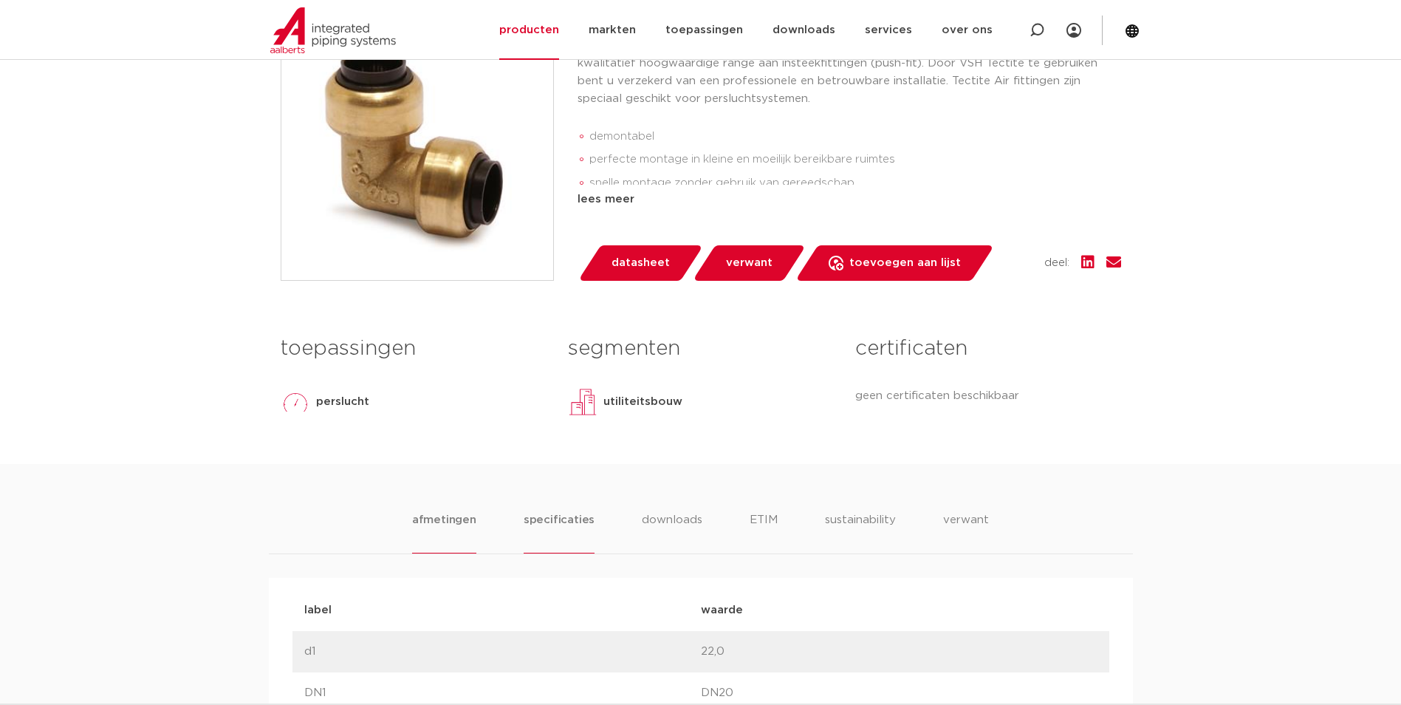
click at [579, 517] on li "specificaties" at bounding box center [559, 532] width 71 height 42
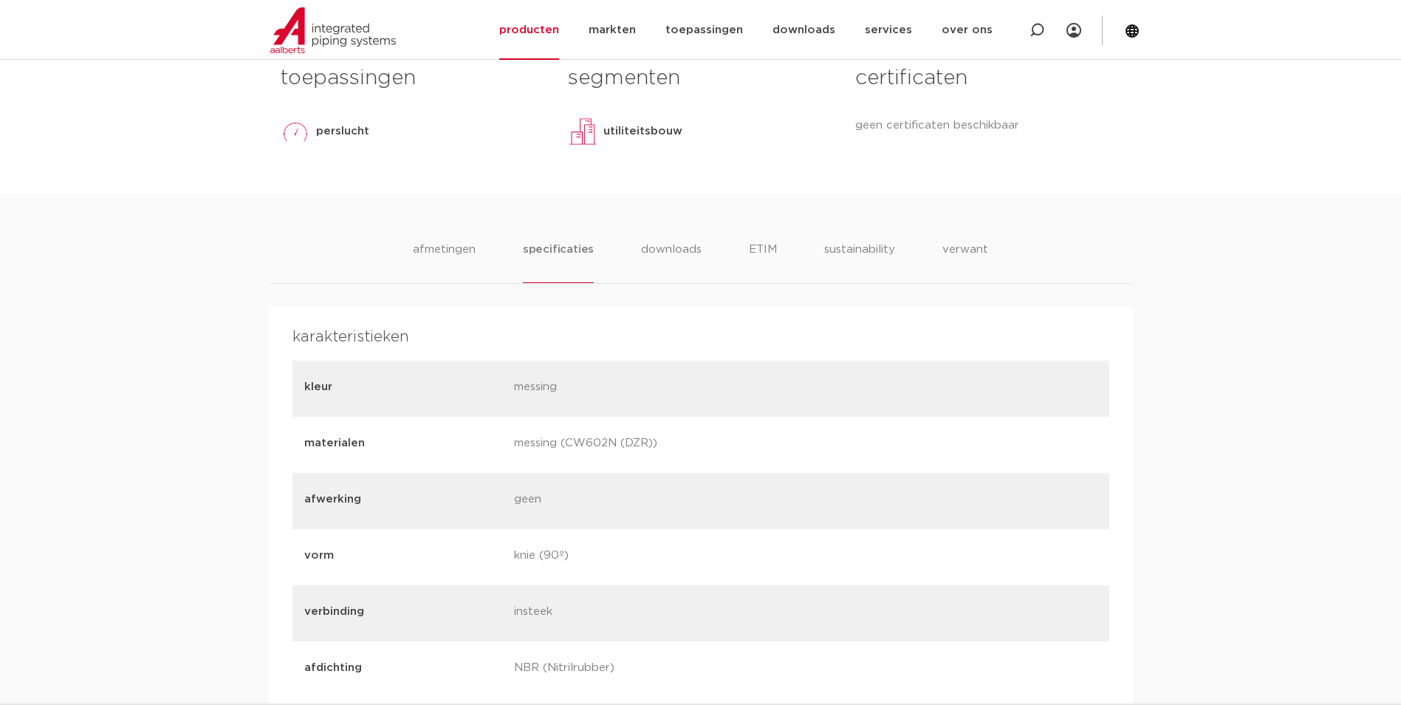
scroll to position [665, 0]
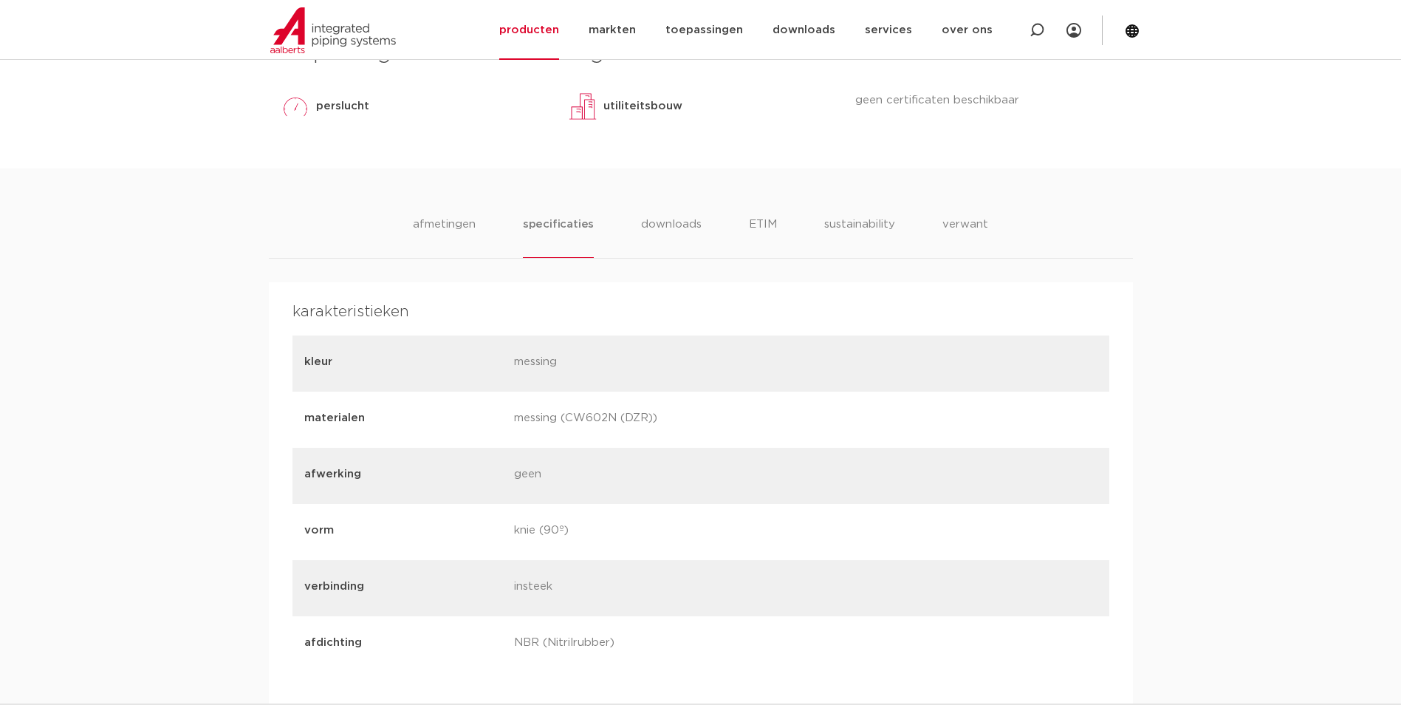
click at [563, 419] on p "messing (CW602N (DZR))" at bounding box center [613, 419] width 199 height 21
drag, startPoint x: 572, startPoint y: 416, endPoint x: 600, endPoint y: 412, distance: 29.0
click at [600, 412] on p "messing (CW602N (DZR))" at bounding box center [613, 419] width 199 height 21
drag, startPoint x: 600, startPoint y: 412, endPoint x: 618, endPoint y: 416, distance: 18.1
click at [618, 416] on p "messing (CW602N (DZR))" at bounding box center [613, 419] width 199 height 21
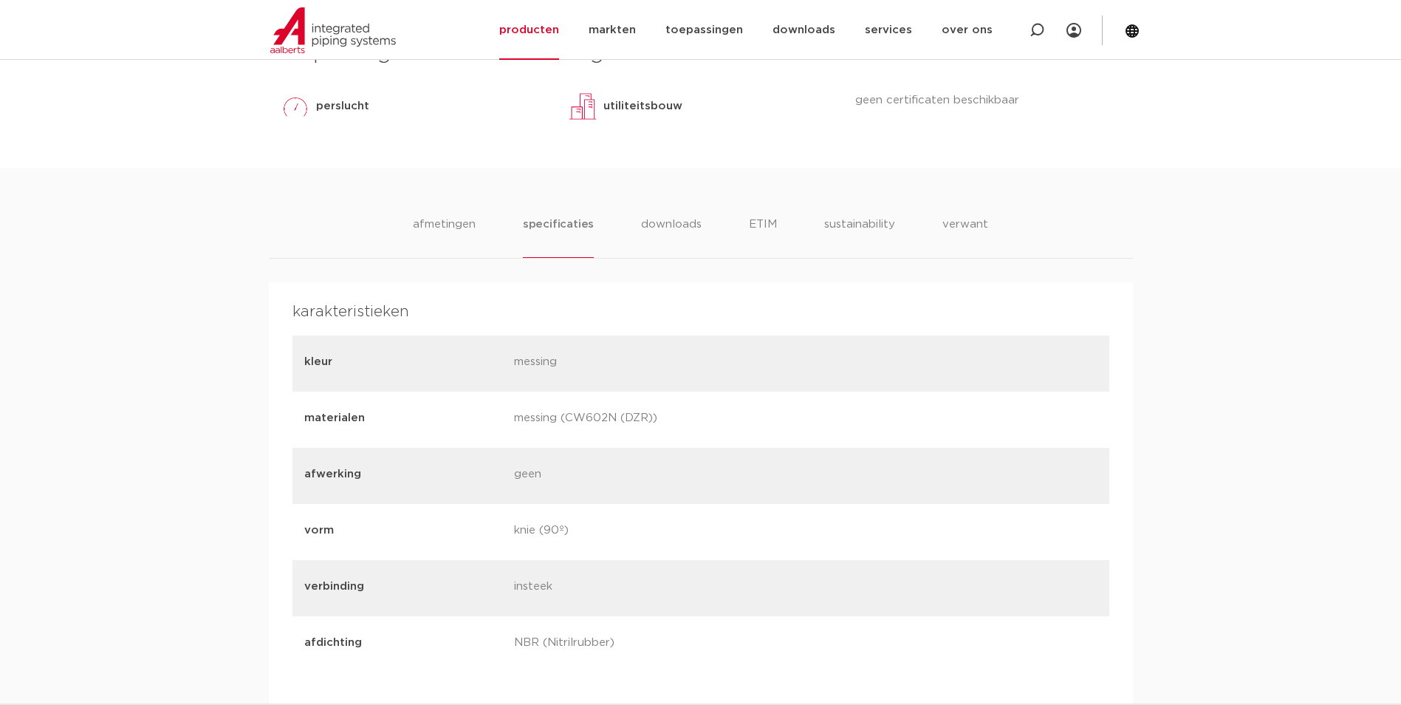
copy p "CW602N"
click at [815, 437] on div "materialen messing (CW602N (DZR))" at bounding box center [700, 419] width 817 height 56
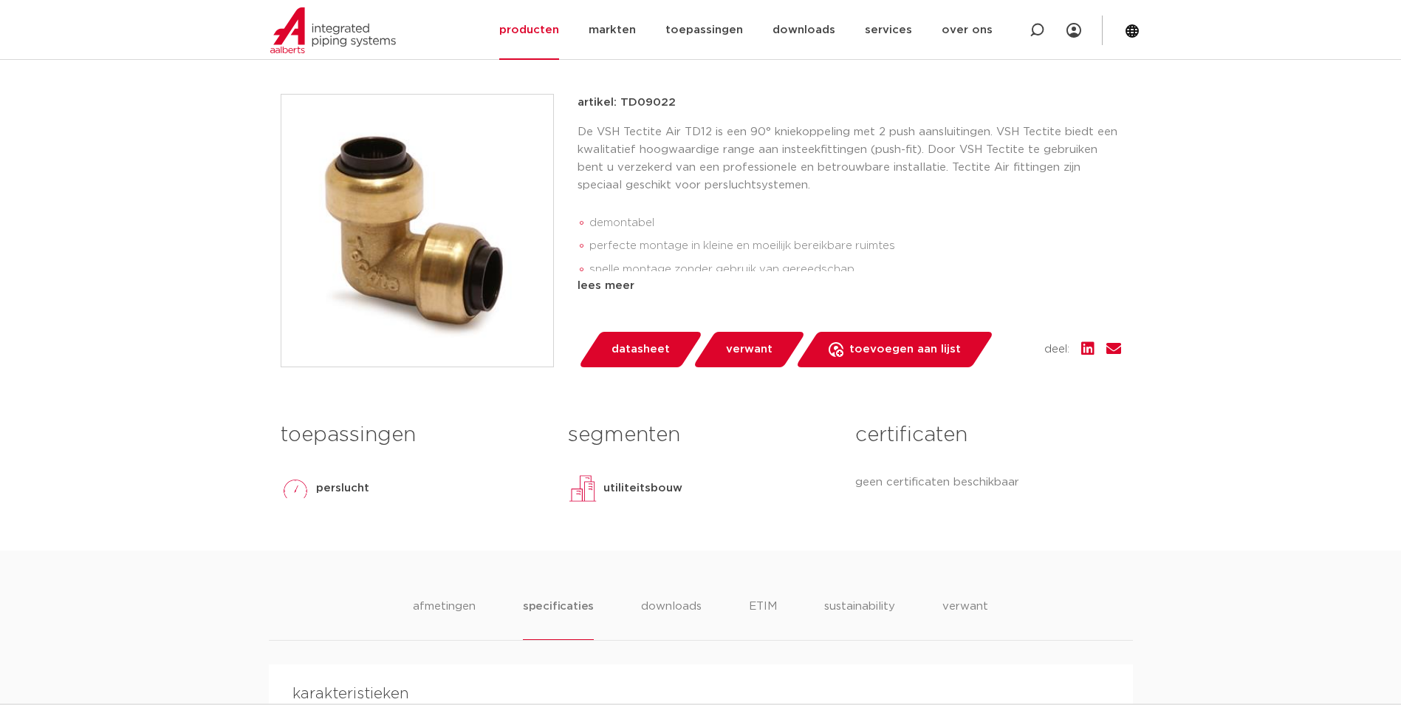
scroll to position [295, 0]
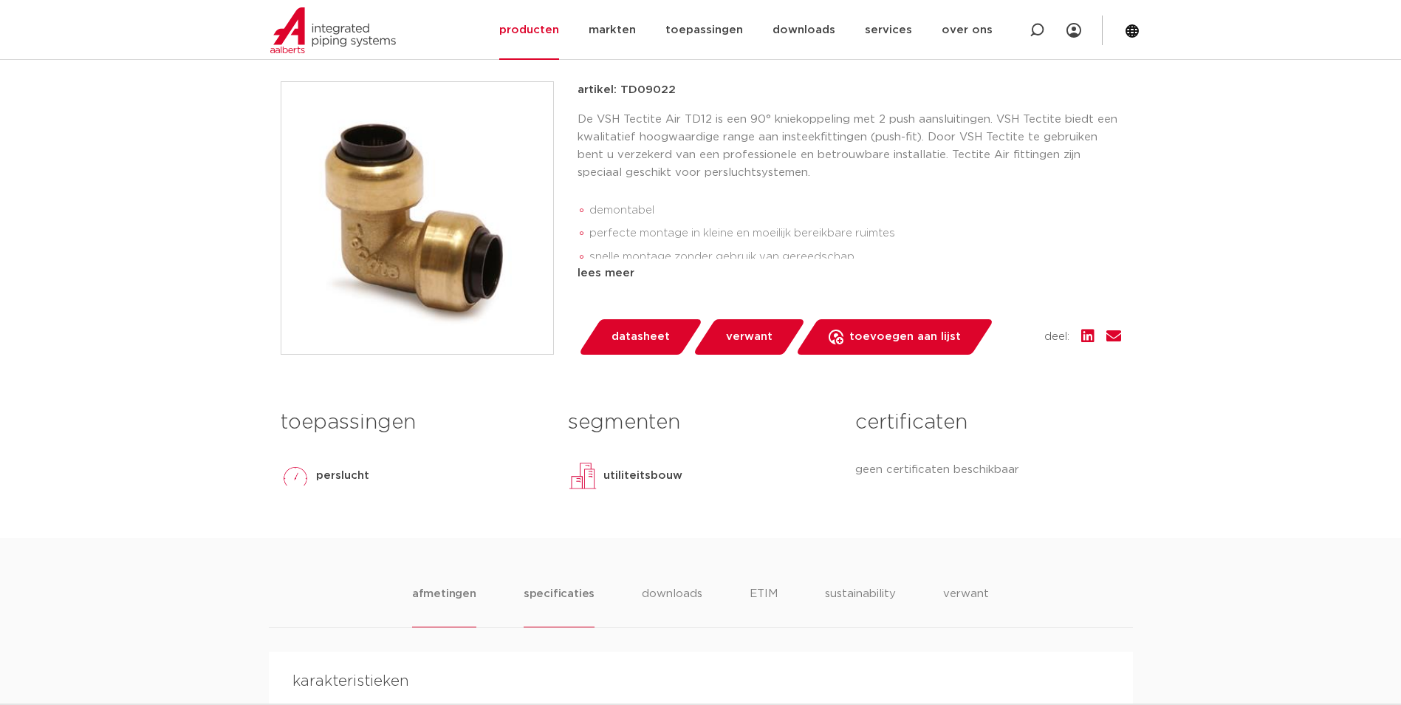
click at [466, 601] on li "afmetingen" at bounding box center [444, 606] width 64 height 42
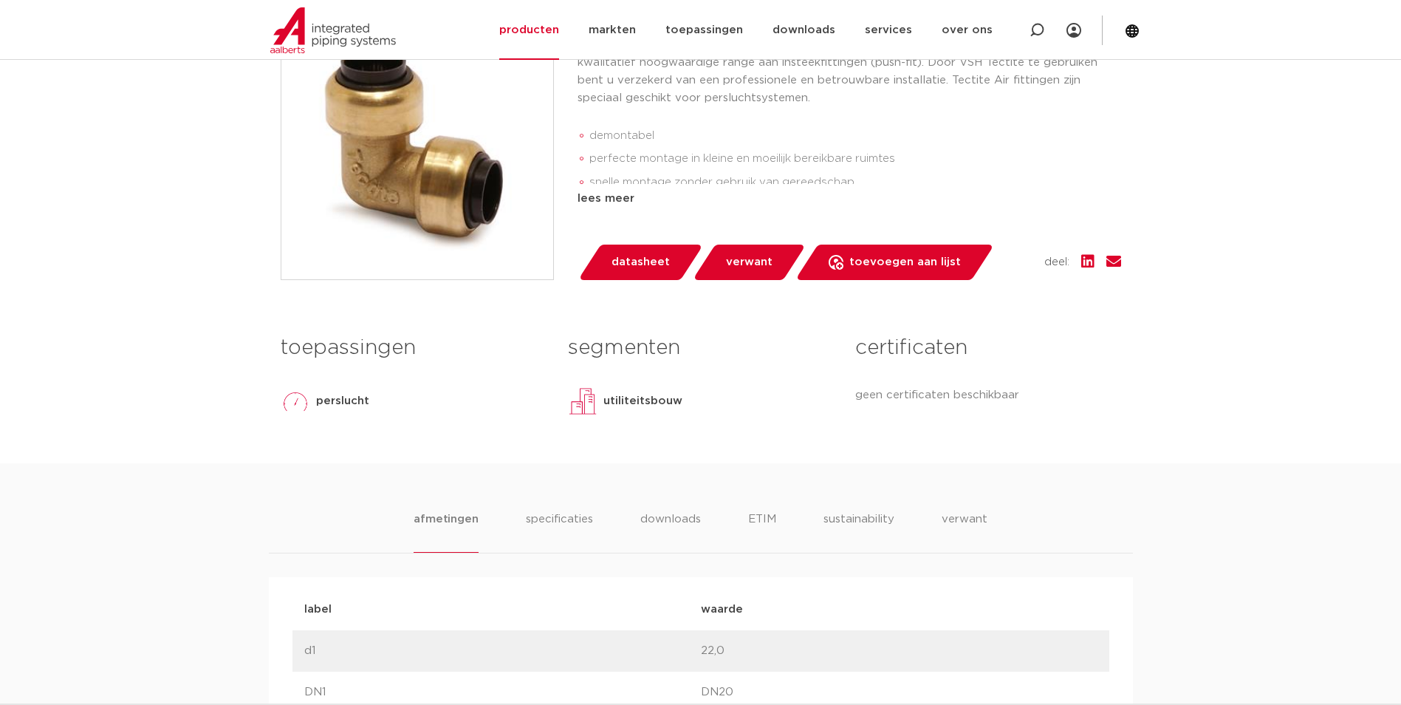
scroll to position [222, 0]
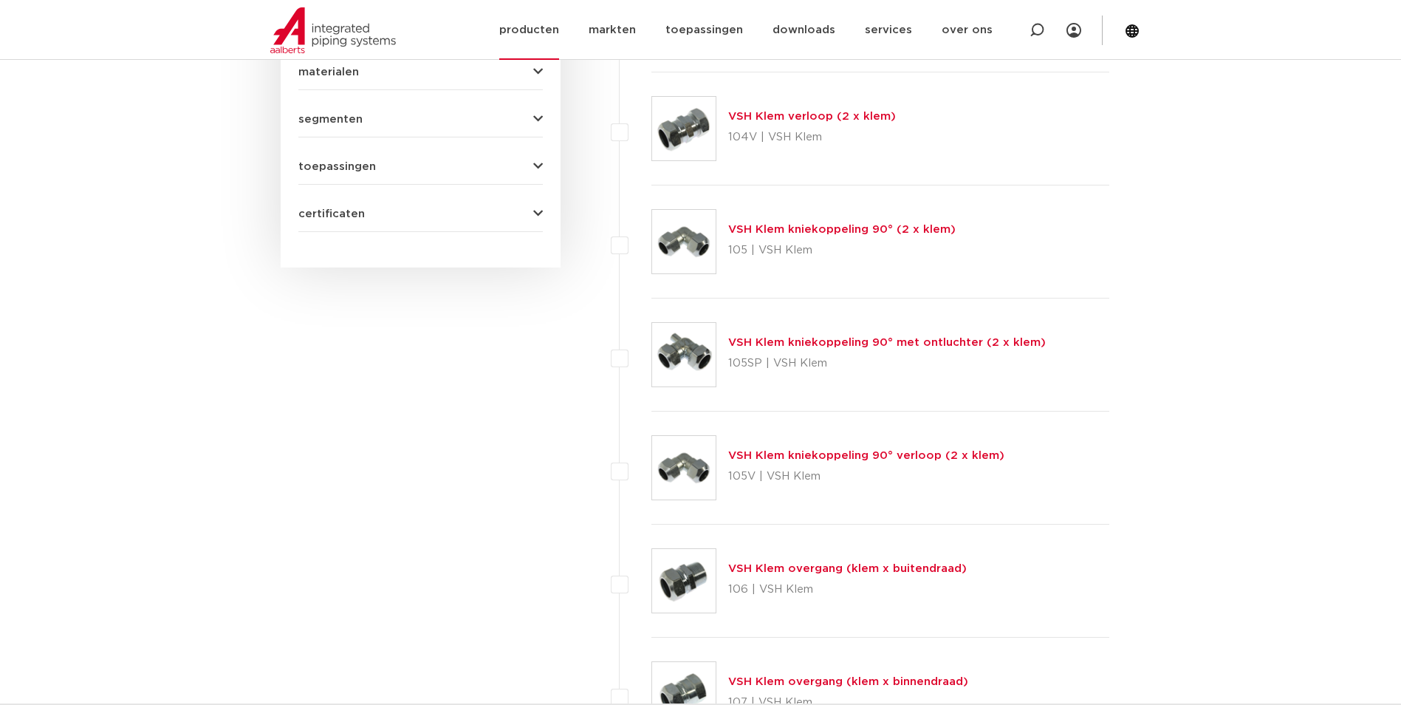
click at [546, 32] on link "producten" at bounding box center [529, 30] width 60 height 60
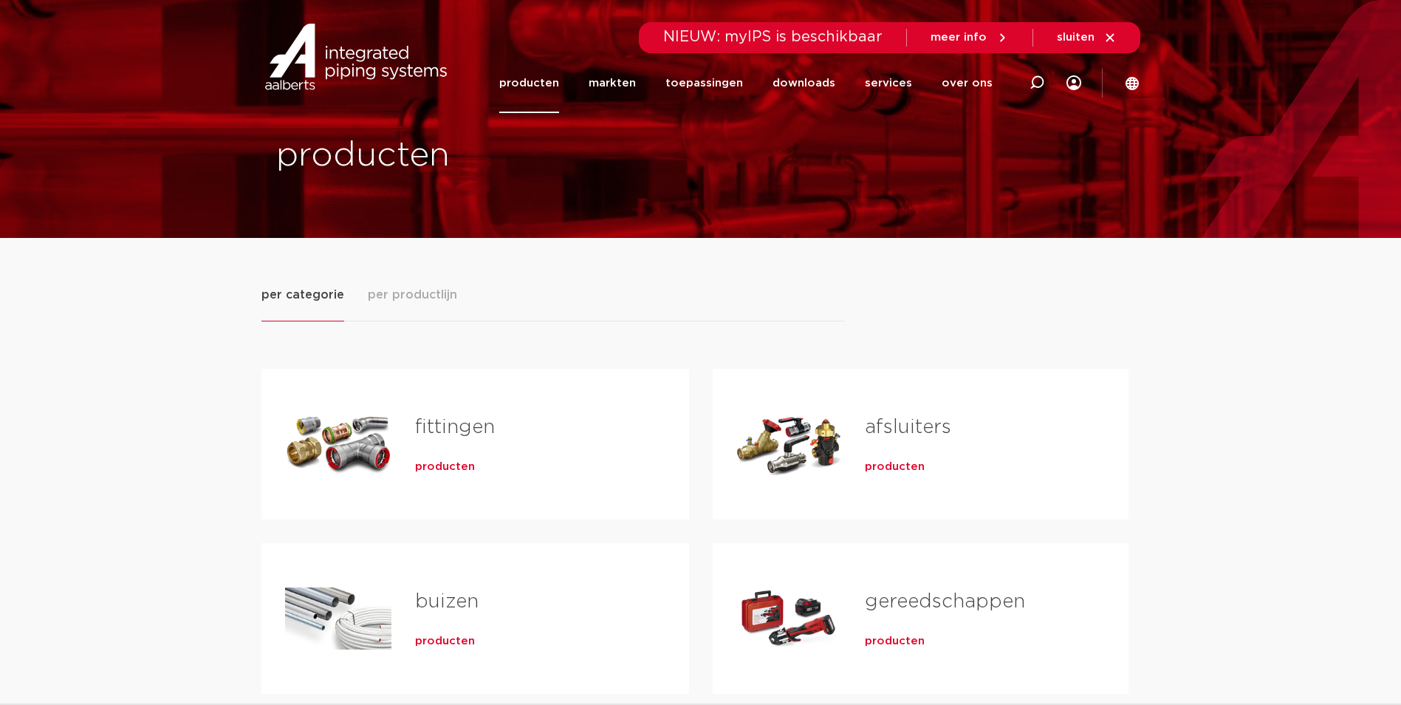
click at [449, 463] on span "producten" at bounding box center [445, 466] width 60 height 15
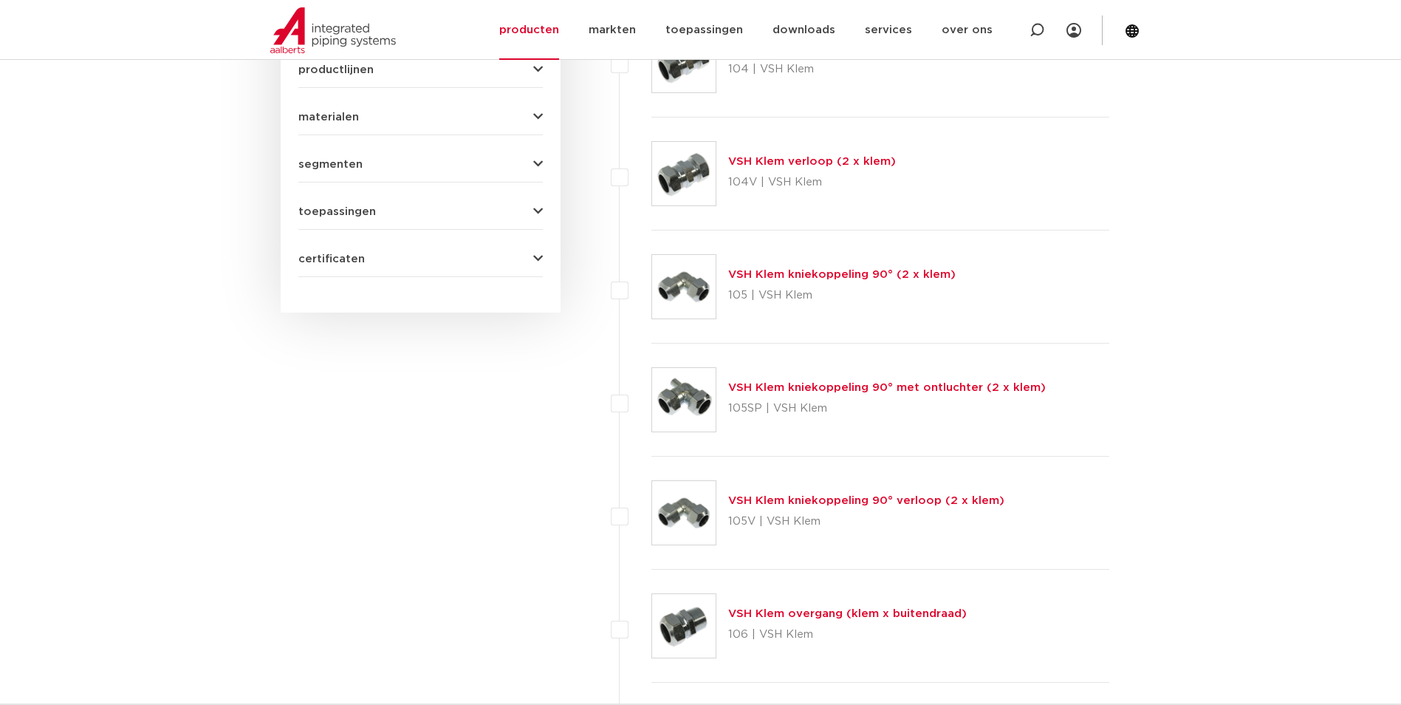
scroll to position [369, 0]
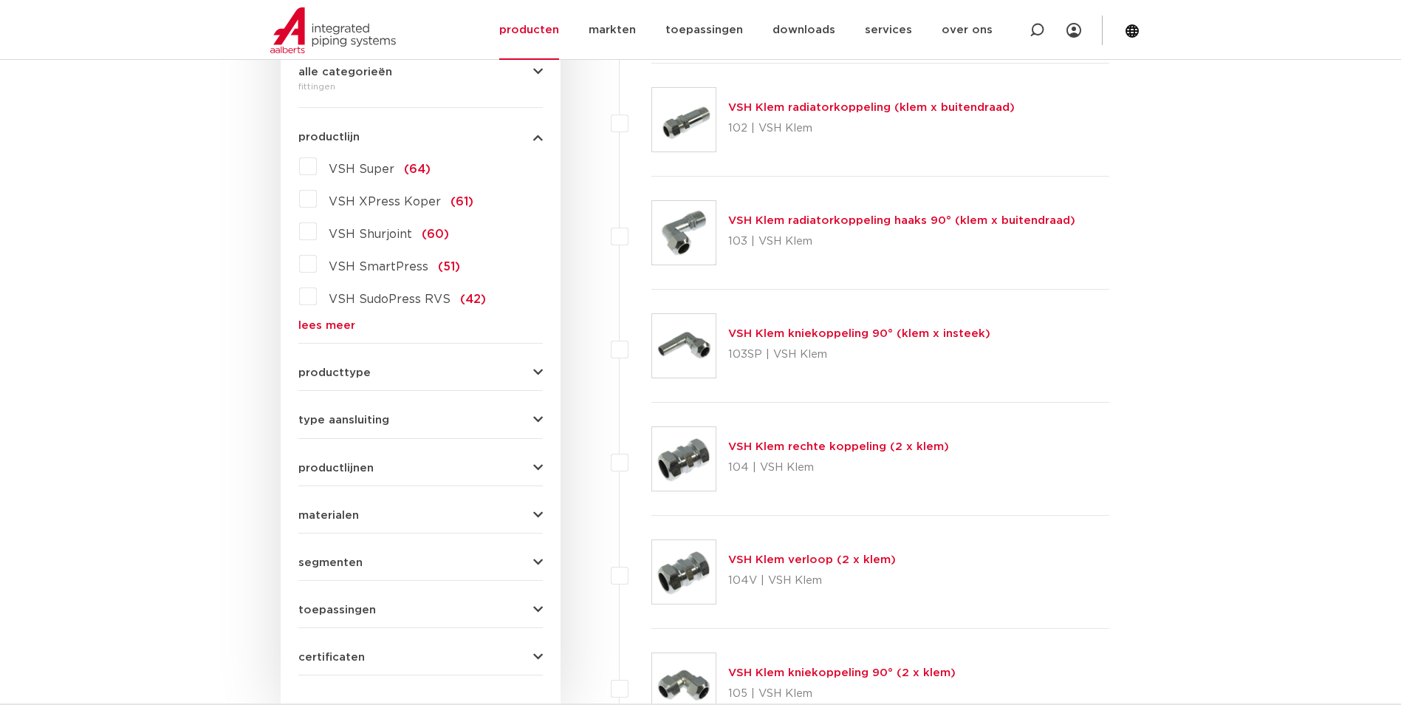
click at [327, 326] on link "lees meer" at bounding box center [420, 325] width 244 height 11
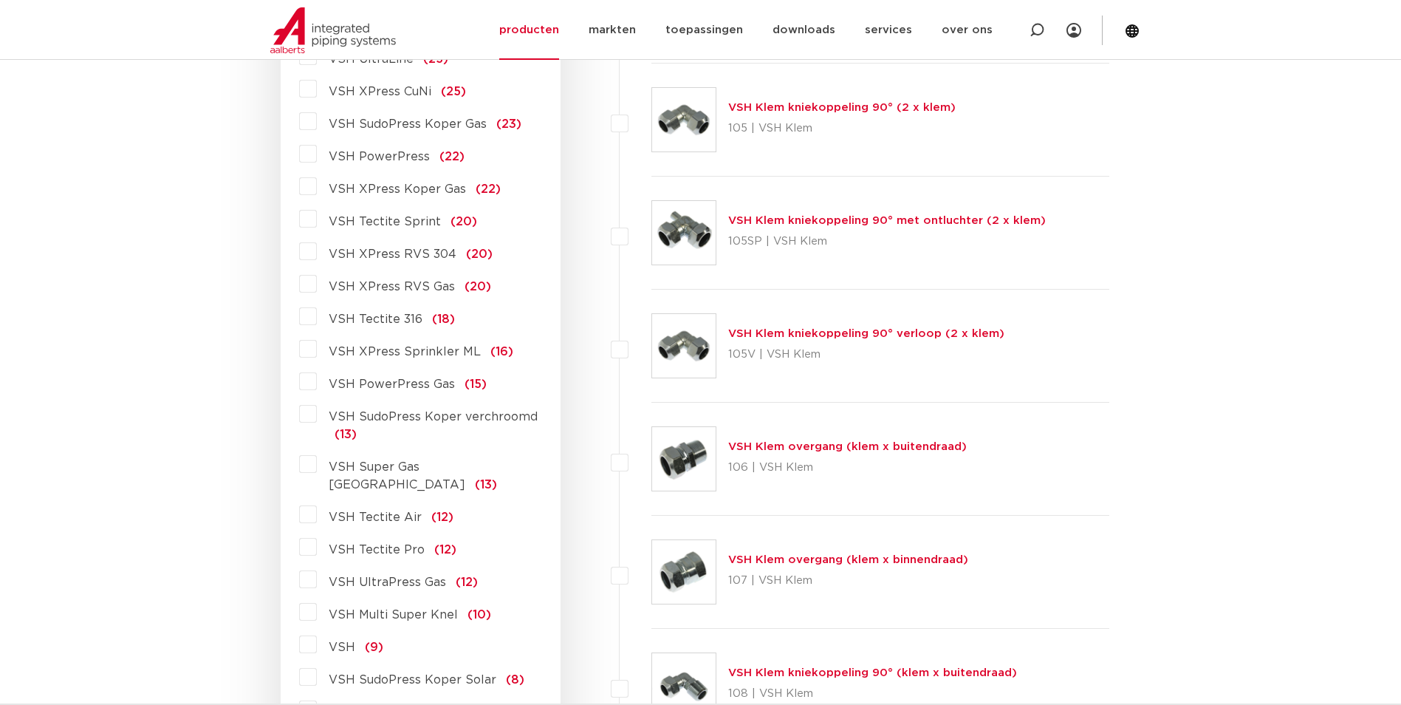
scroll to position [960, 0]
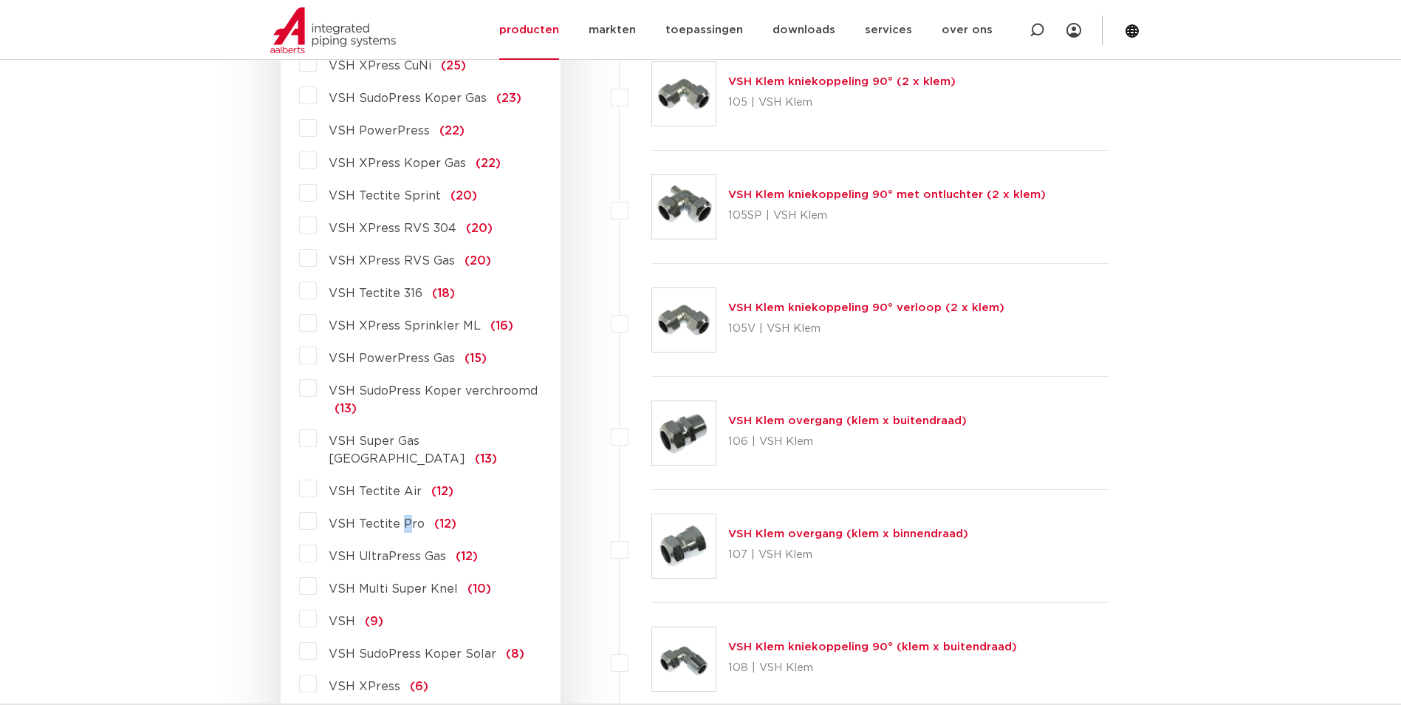
click at [402, 518] on span "VSH Tectite Pro" at bounding box center [377, 524] width 96 height 12
click at [317, 509] on label "VSH Tectite Pro (12)" at bounding box center [387, 521] width 140 height 24
click at [0, 0] on input "VSH Tectite Pro (12)" at bounding box center [0, 0] width 0 height 0
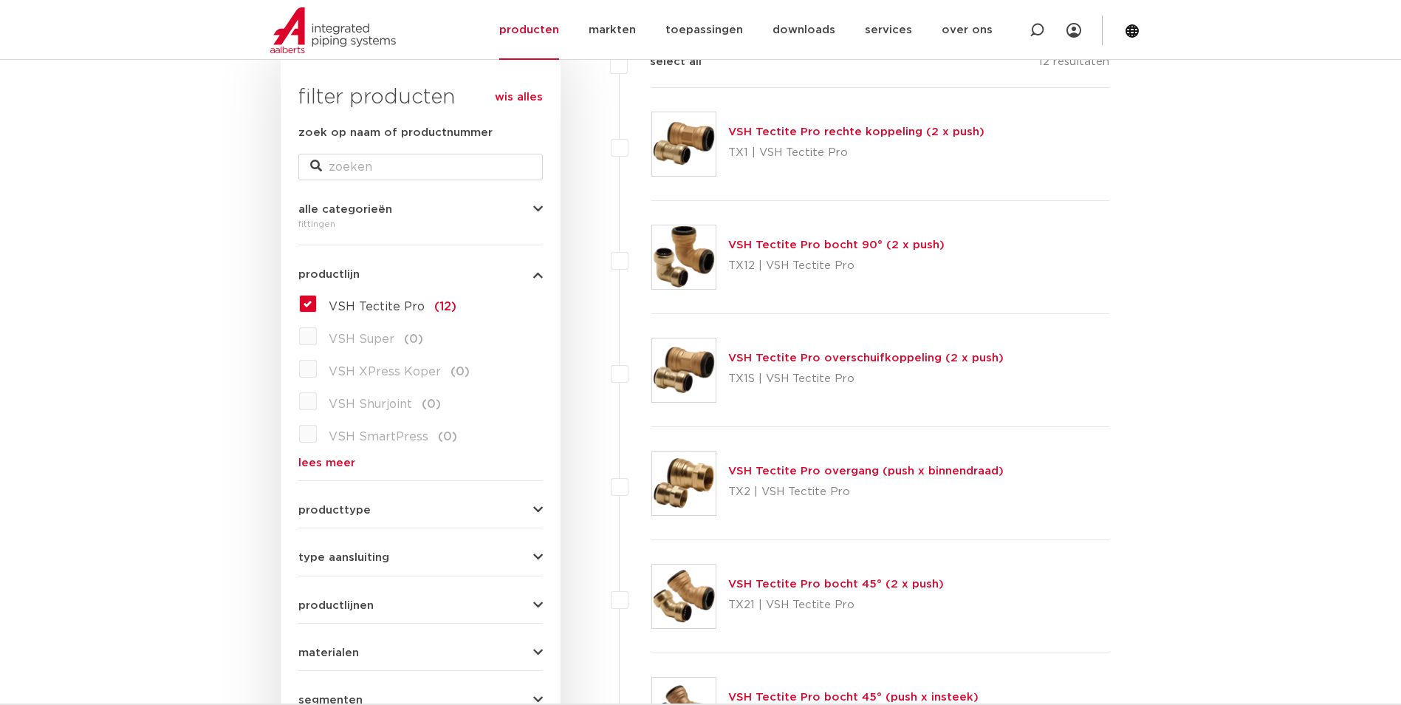
scroll to position [198, 0]
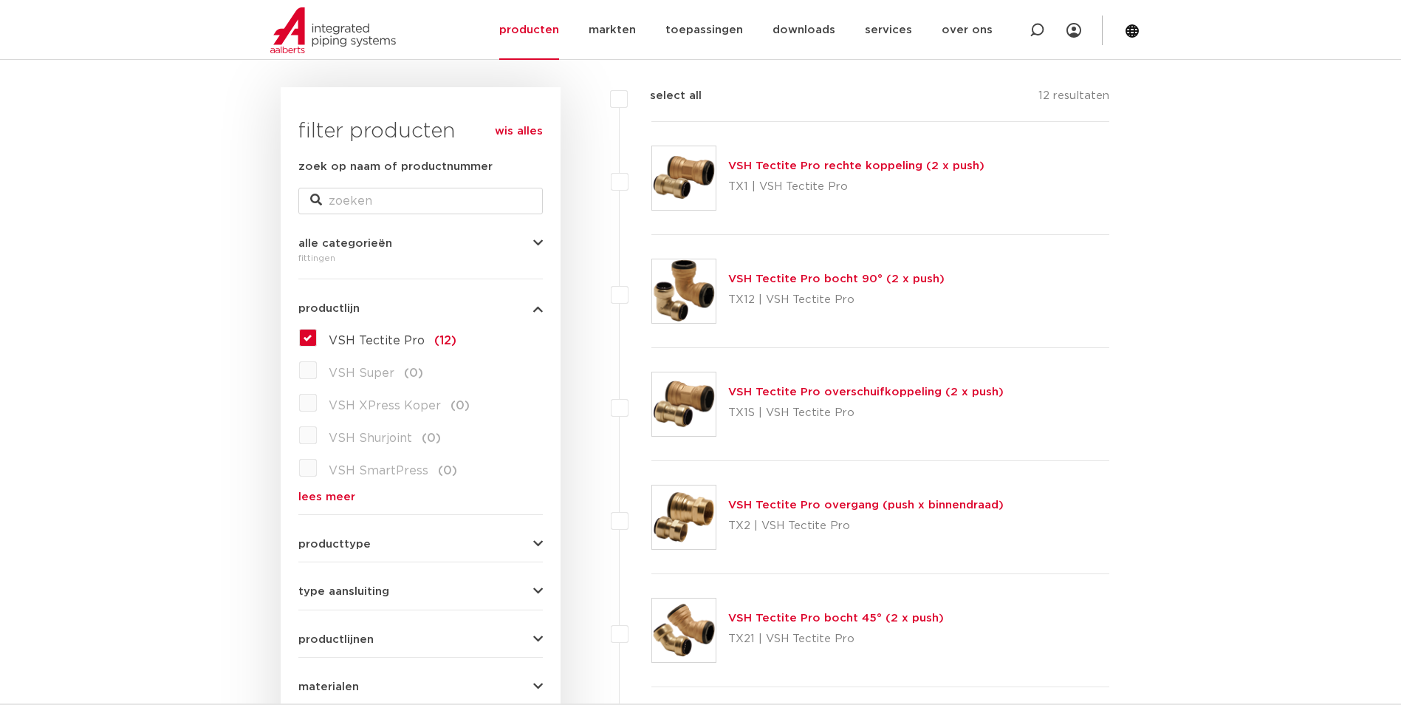
click at [782, 283] on link "VSH Tectite Pro bocht 90° (2 x push)" at bounding box center [836, 278] width 216 height 11
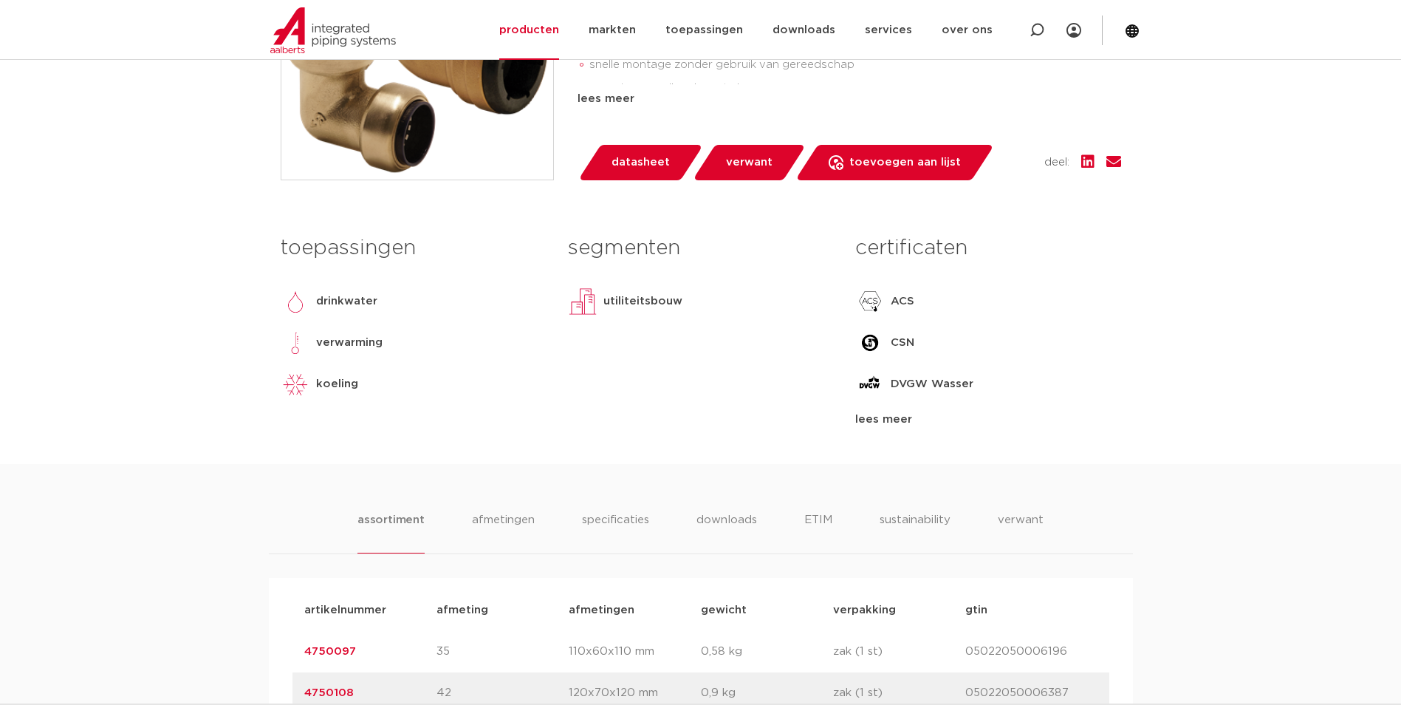
scroll to position [517, 0]
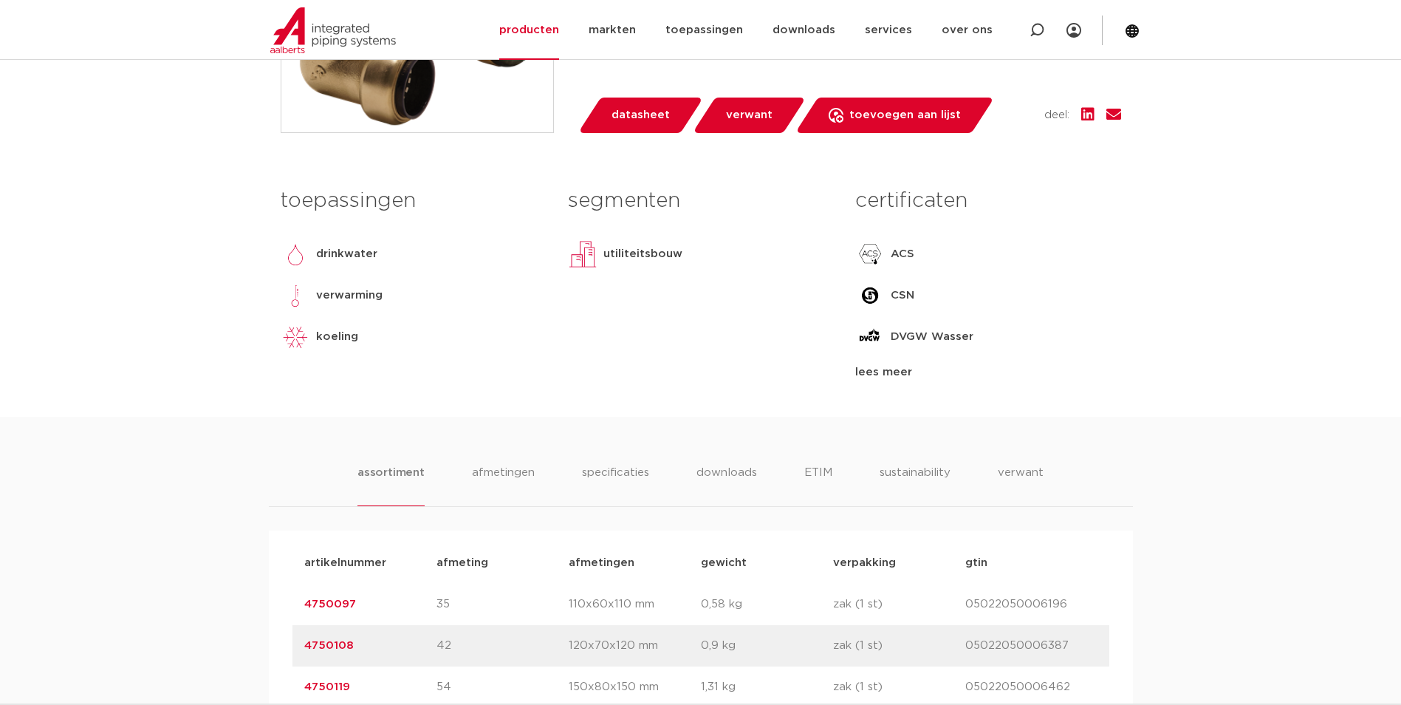
click at [879, 377] on div "lees meer" at bounding box center [987, 372] width 265 height 18
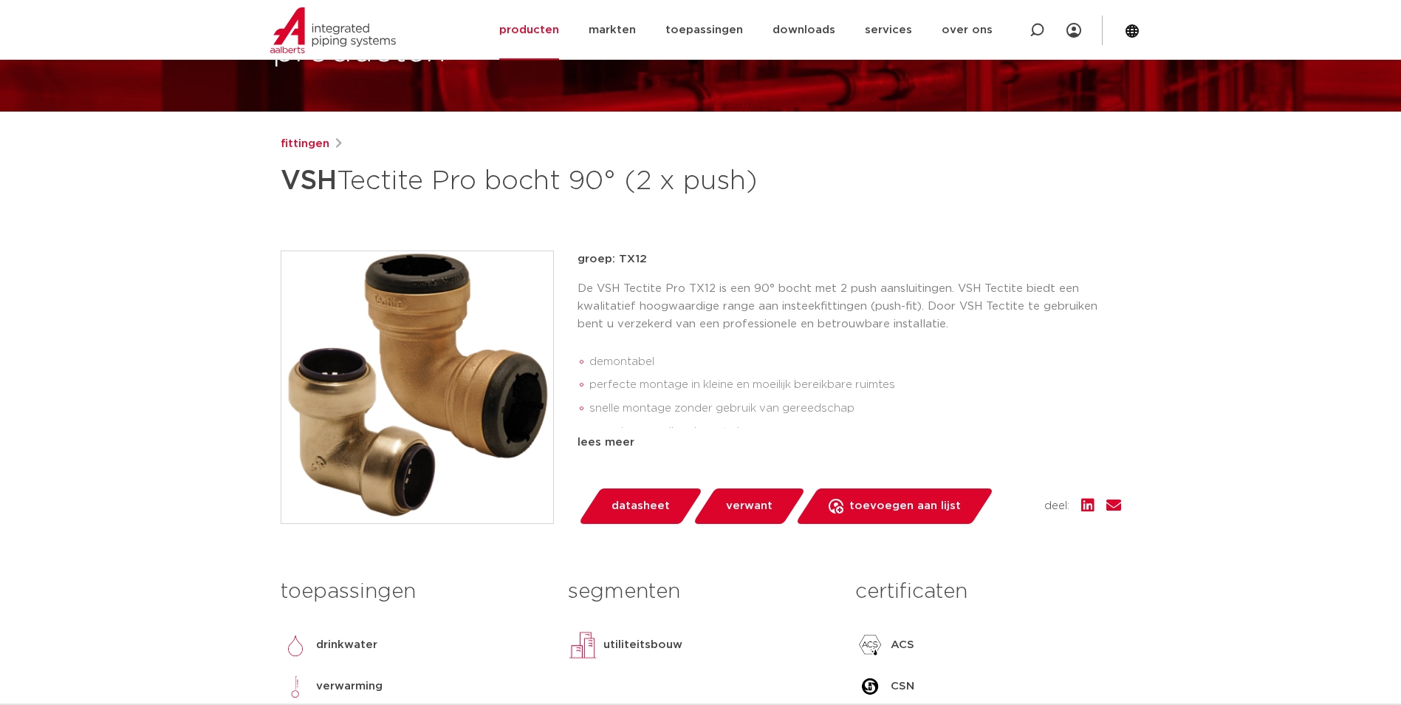
scroll to position [0, 0]
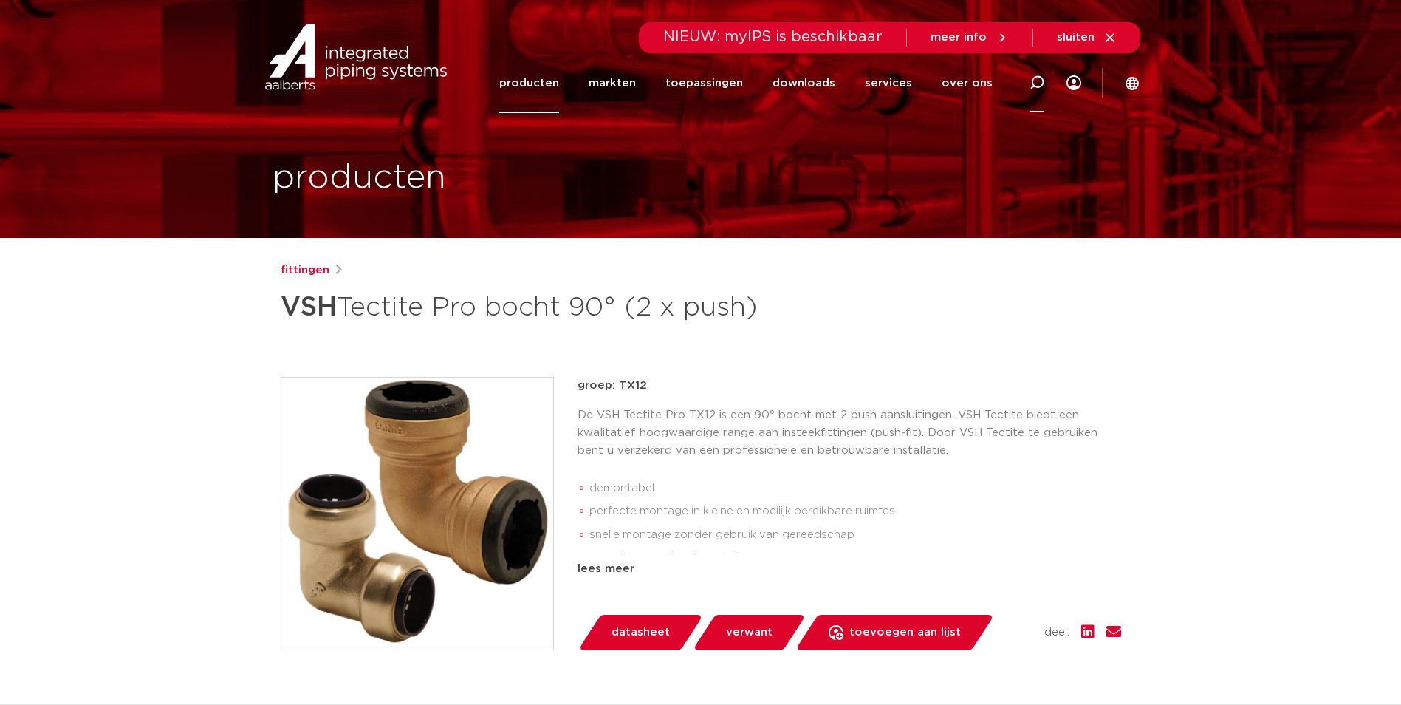
click at [1049, 79] on div at bounding box center [1036, 82] width 59 height 61
paste input "T12"
type input "T12"
click button "Zoeken" at bounding box center [0, 0] width 0 height 0
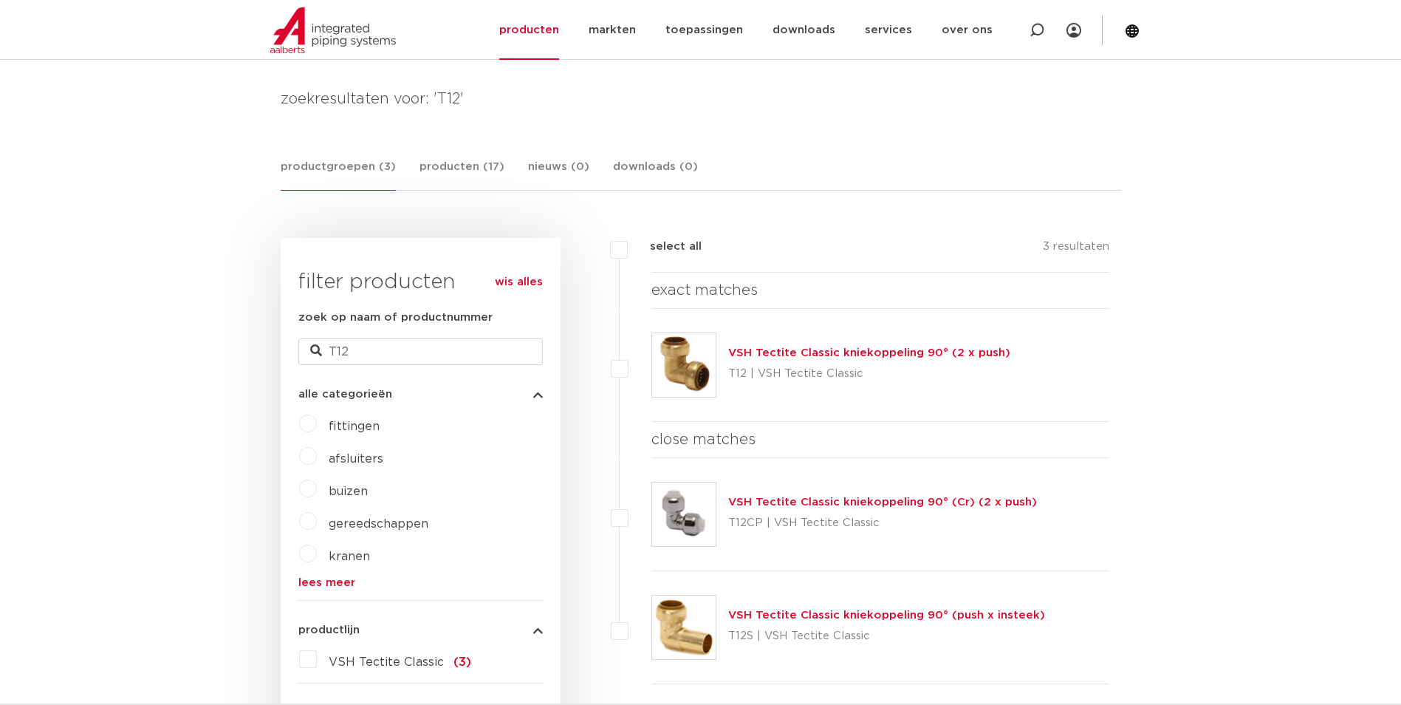
click at [794, 501] on link "VSH Tectite Classic kniekoppeling 90° (Cr) (2 x push)" at bounding box center [882, 501] width 309 height 11
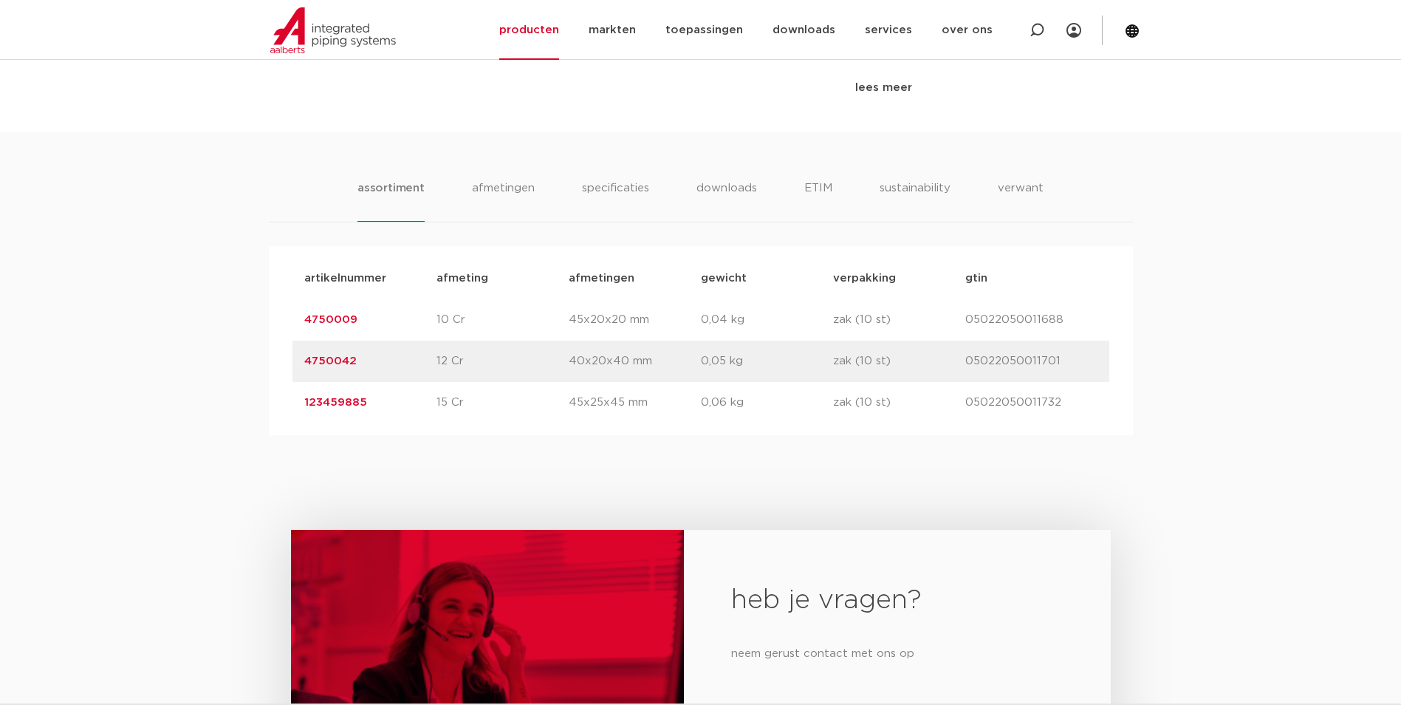
scroll to position [886, 0]
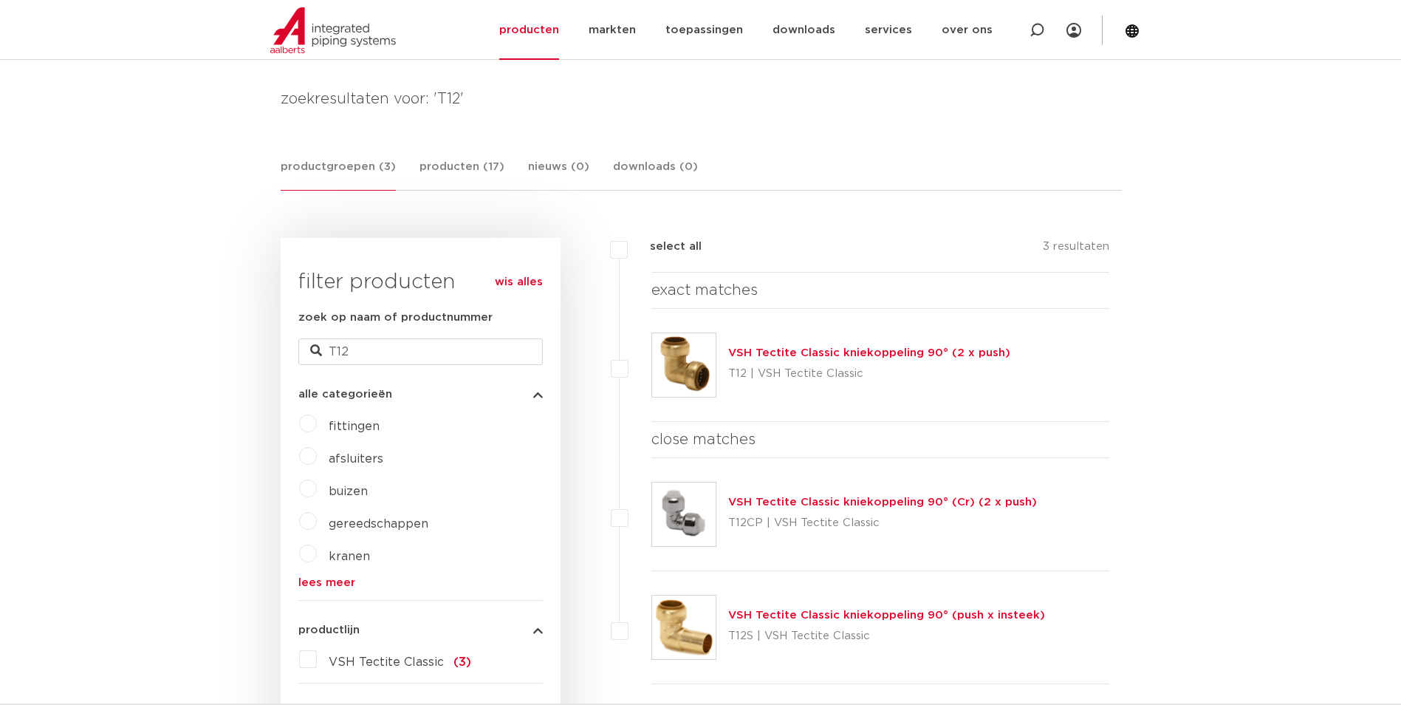
click at [760, 347] on link "VSH Tectite Classic kniekoppeling 90° (2 x push)" at bounding box center [869, 352] width 282 height 11
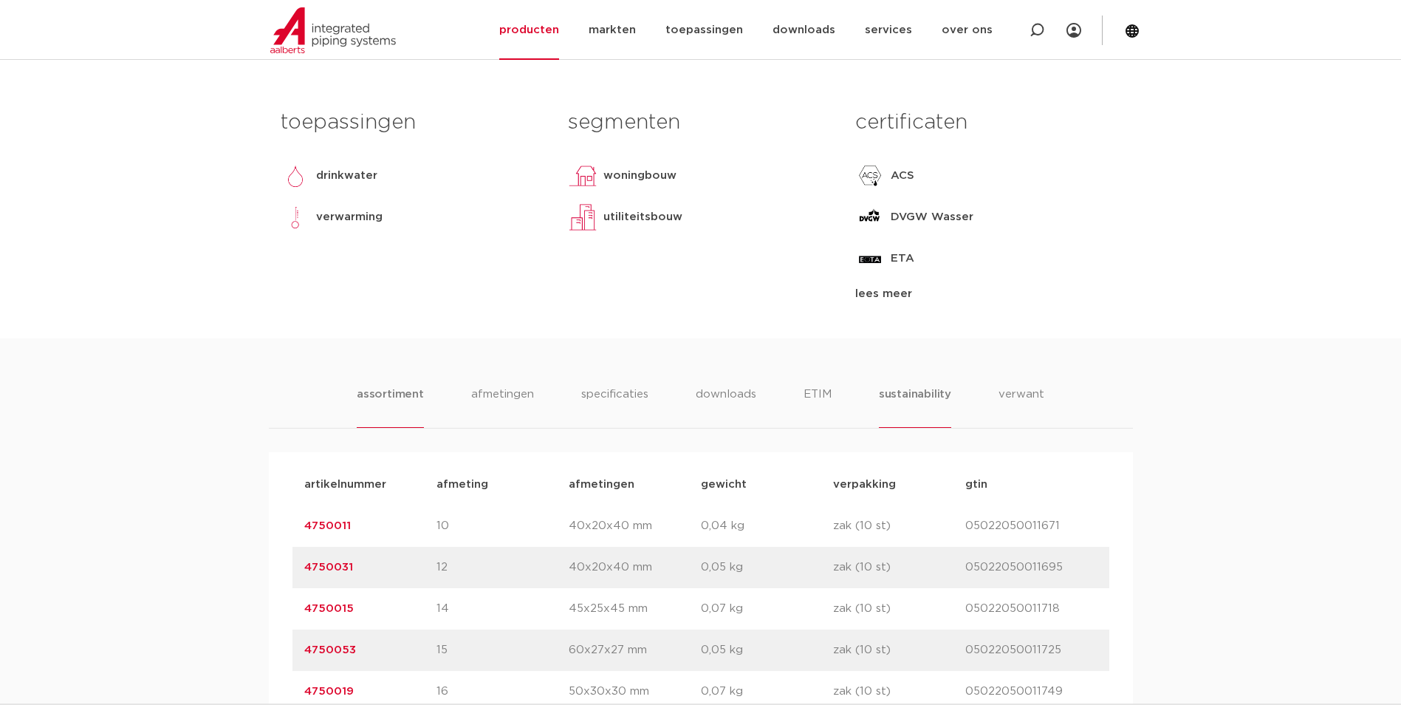
scroll to position [369, 0]
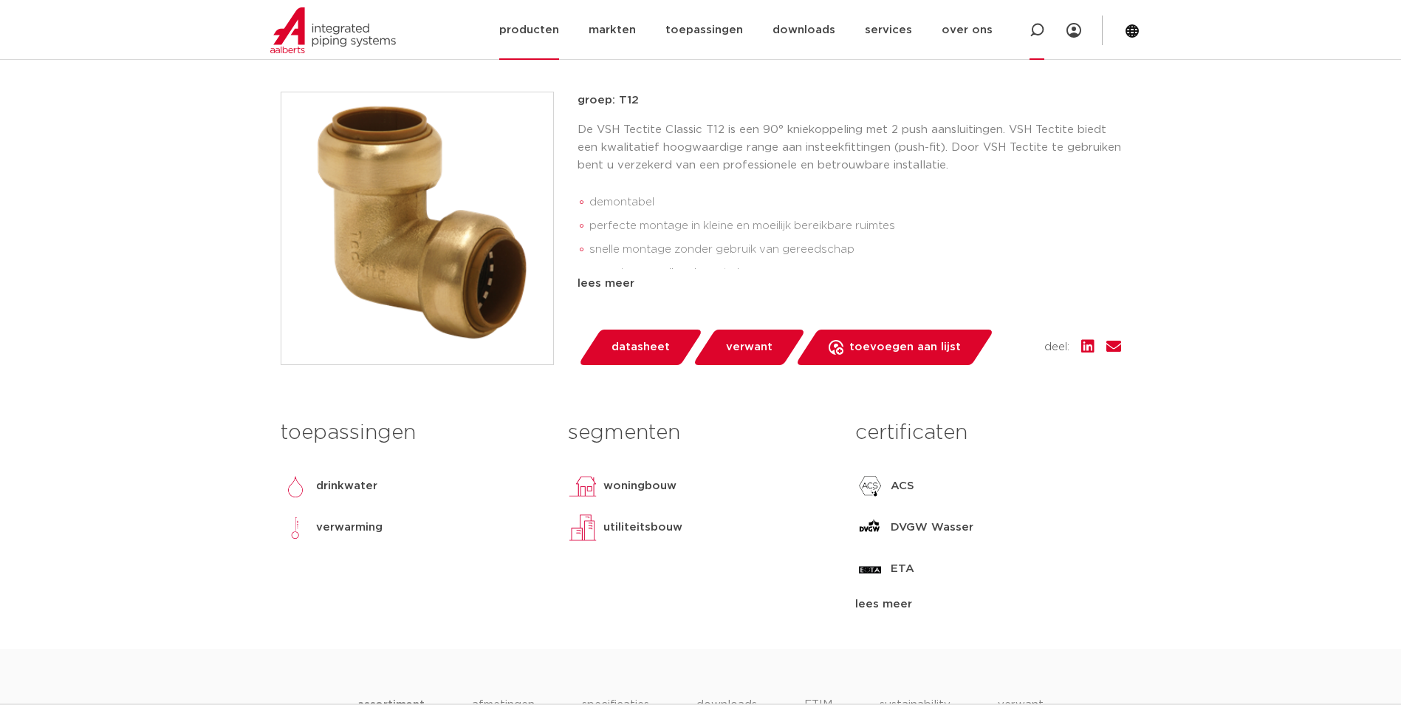
click at [1023, 38] on div at bounding box center [1036, 30] width 59 height 60
paste input "T1"
type input "T1"
click button "Zoeken" at bounding box center [0, 0] width 0 height 0
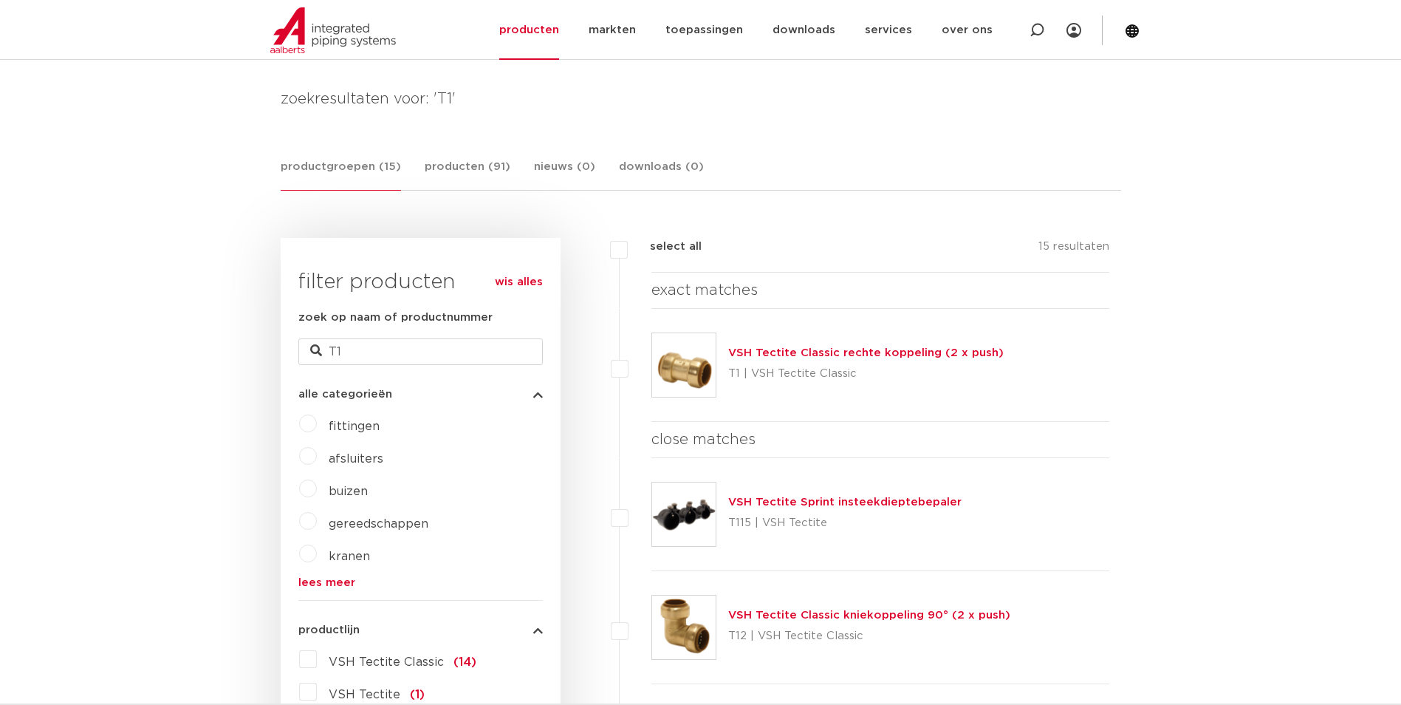
click at [859, 352] on link "VSH Tectite Classic rechte koppeling (2 x push)" at bounding box center [865, 352] width 275 height 11
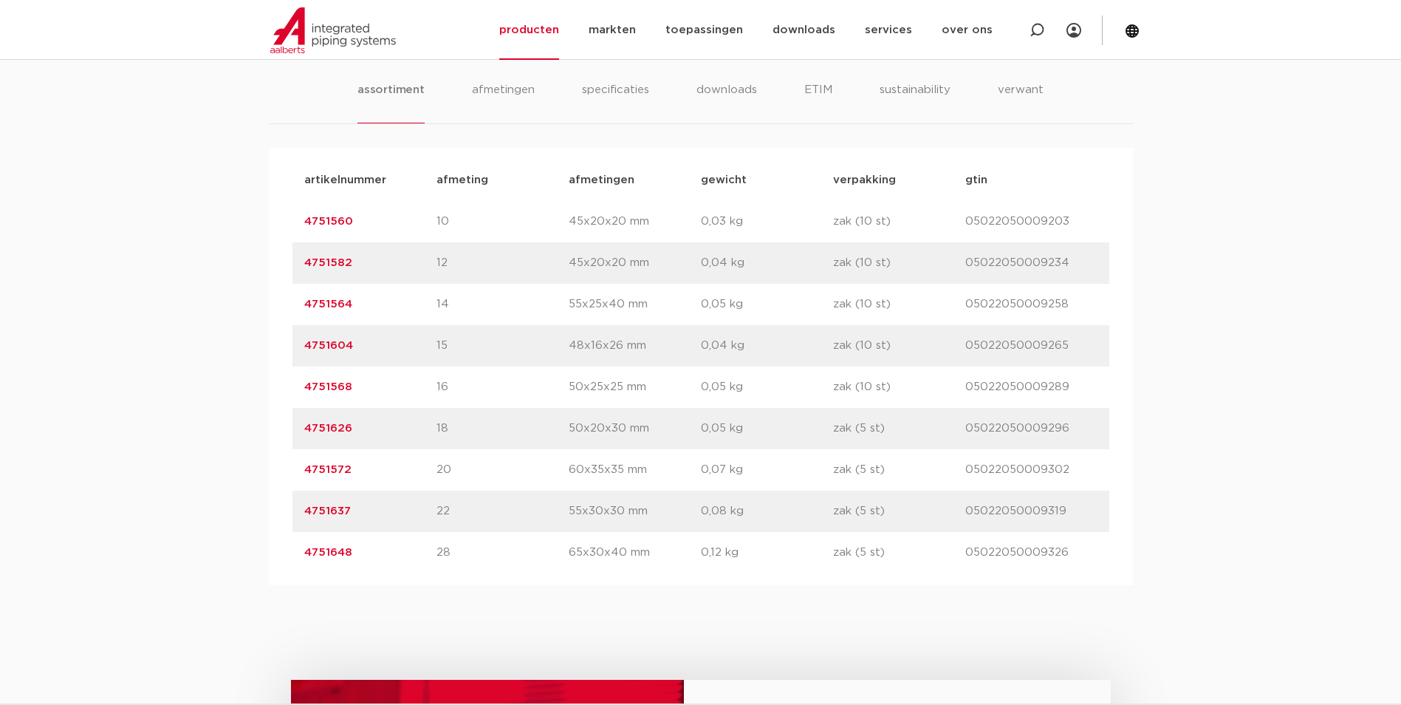
scroll to position [960, 0]
